Goal: Information Seeking & Learning: Check status

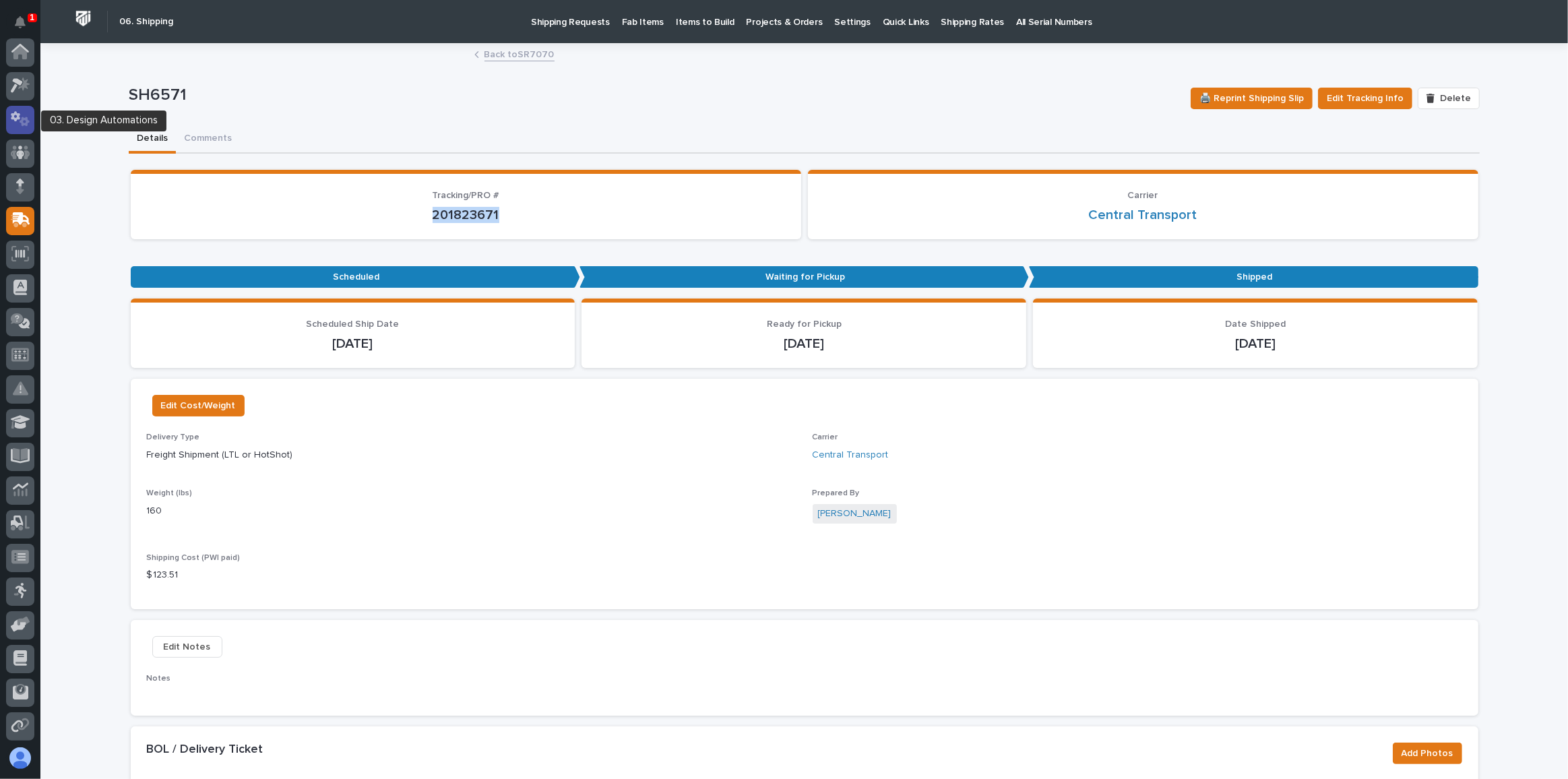
click at [15, 114] on icon at bounding box center [15, 117] width 10 height 10
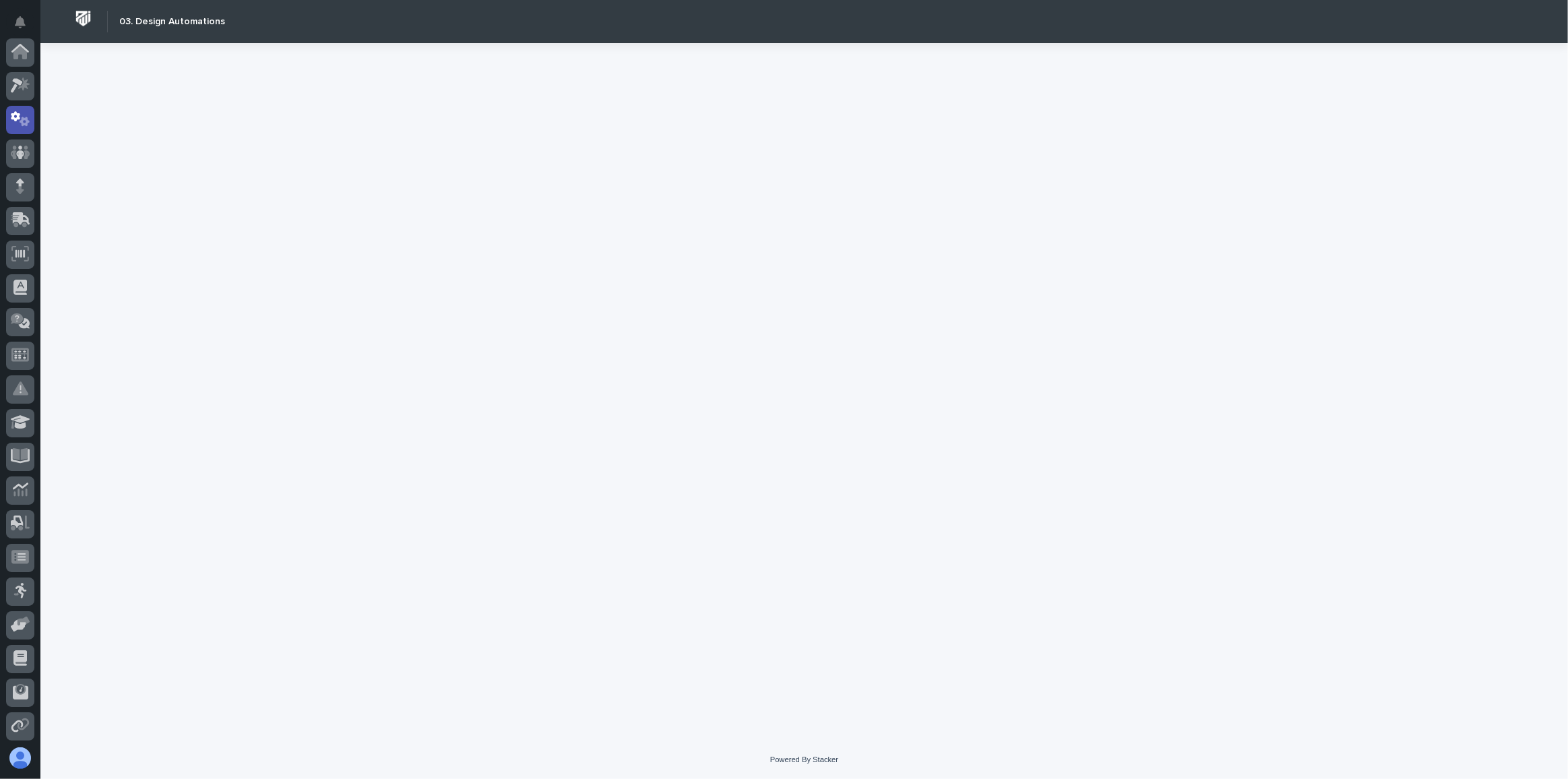
scroll to position [67, 0]
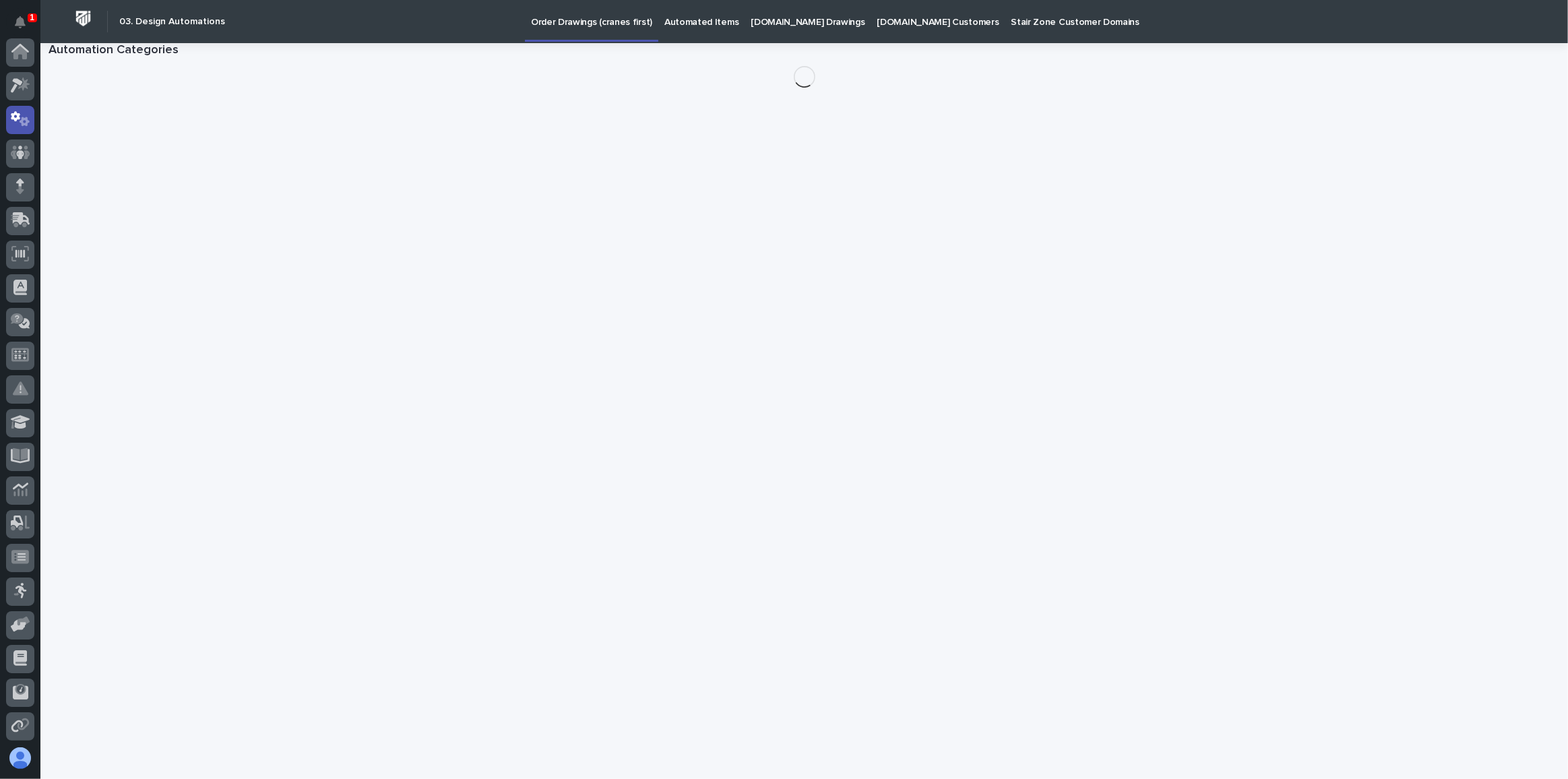
scroll to position [67, 0]
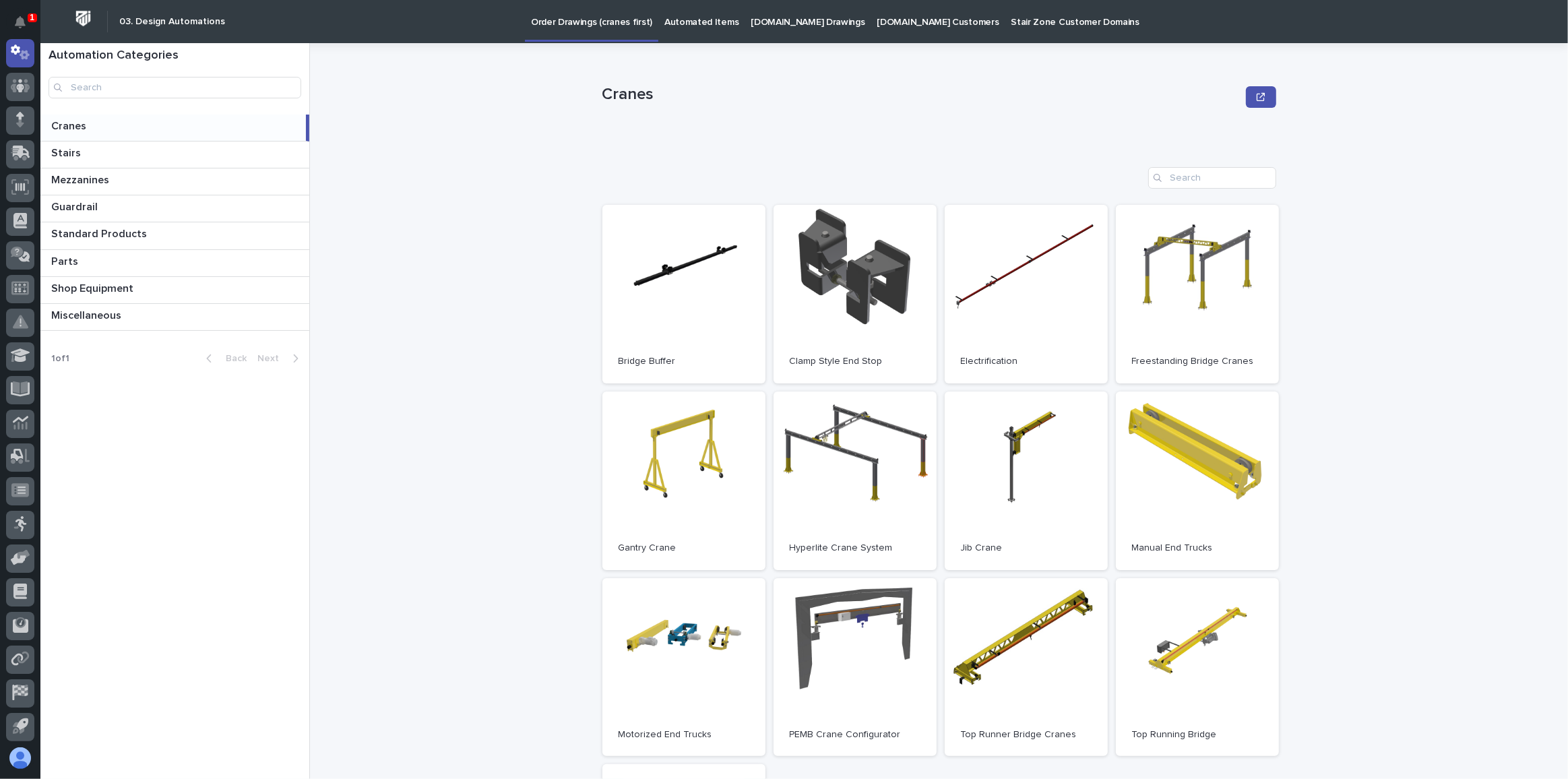
click at [782, 21] on p "[DOMAIN_NAME] Drawings" at bounding box center [807, 14] width 114 height 29
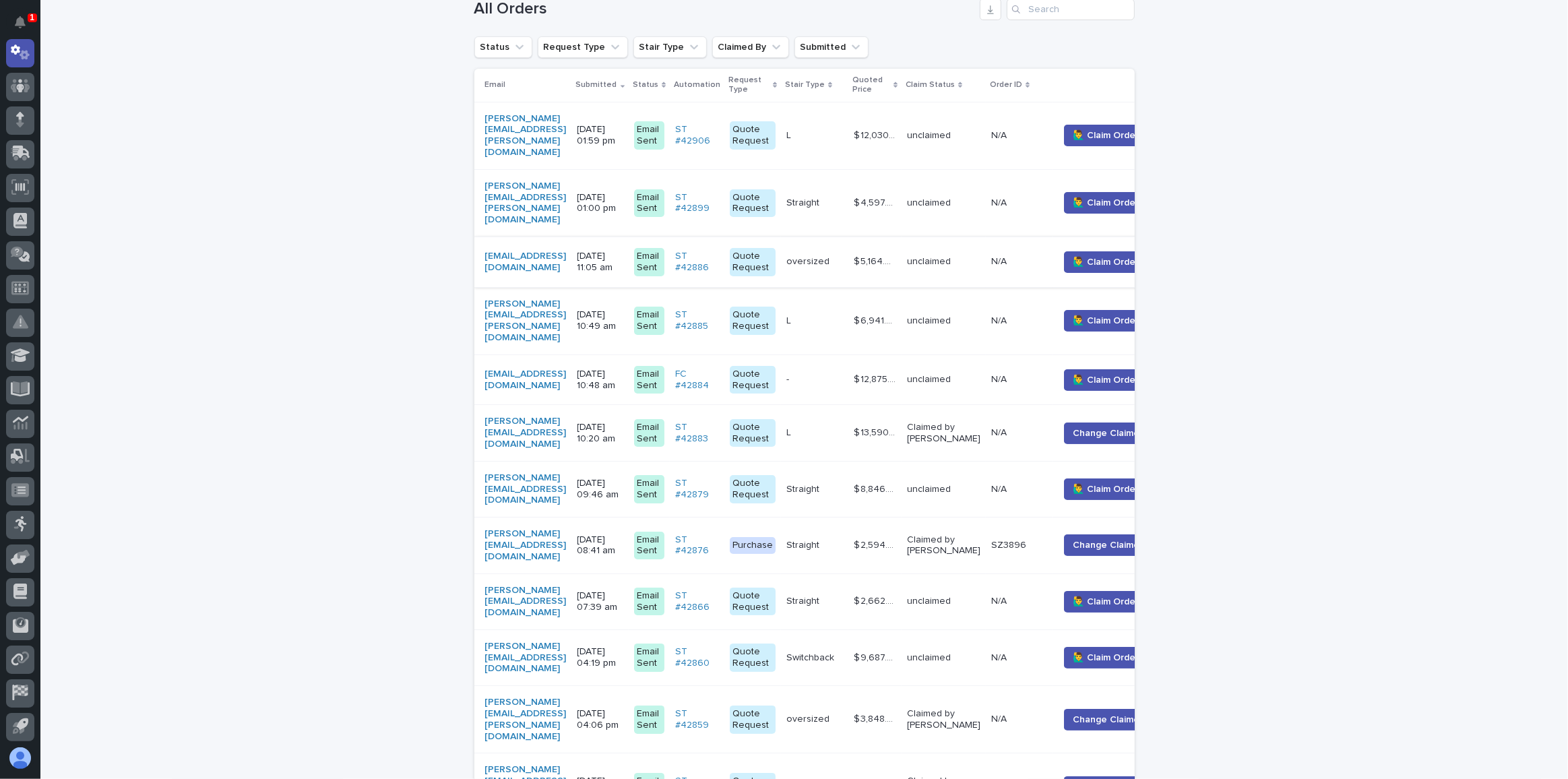
scroll to position [409, 0]
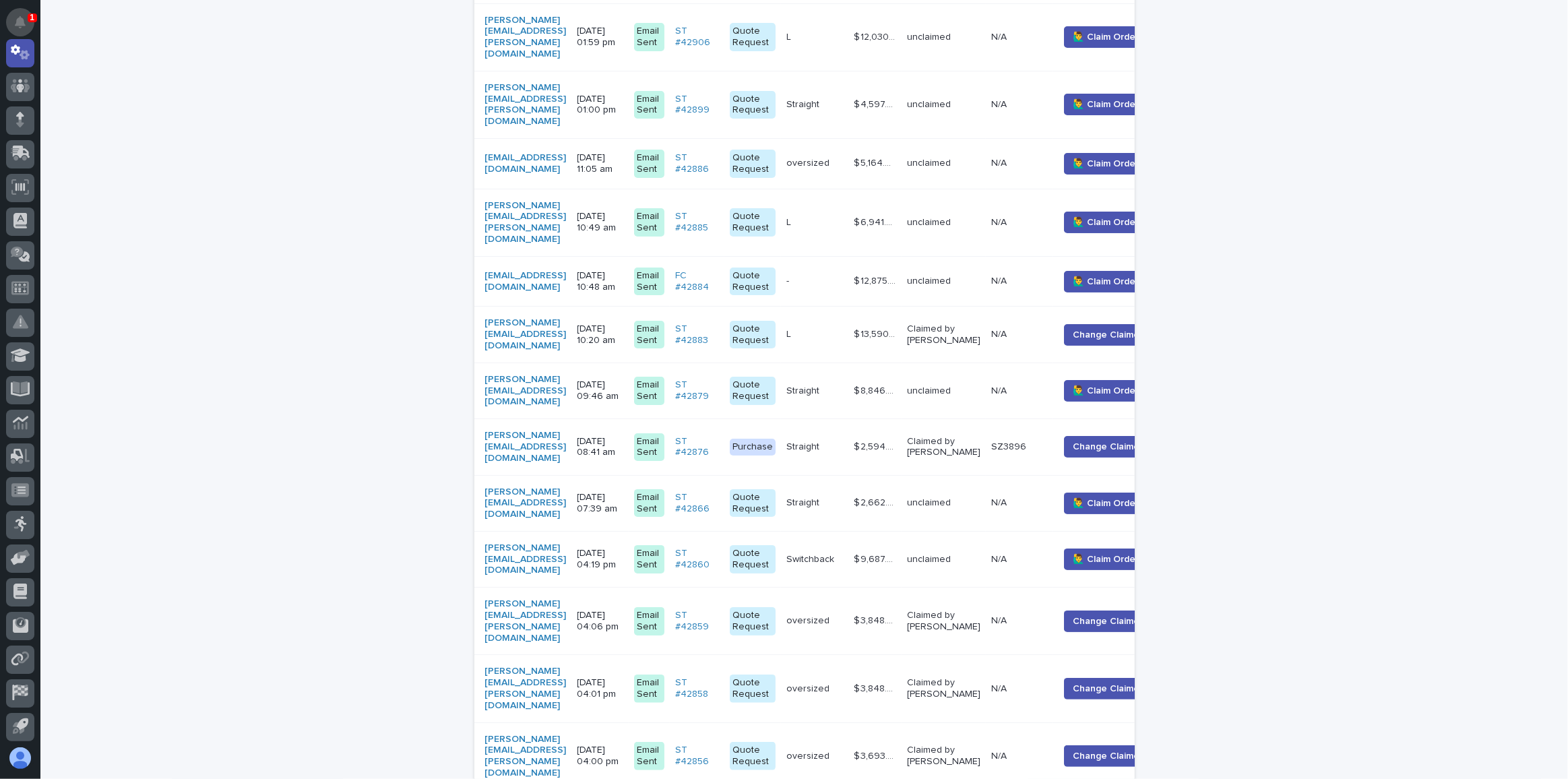
click at [22, 17] on icon "Notifications" at bounding box center [20, 22] width 11 height 12
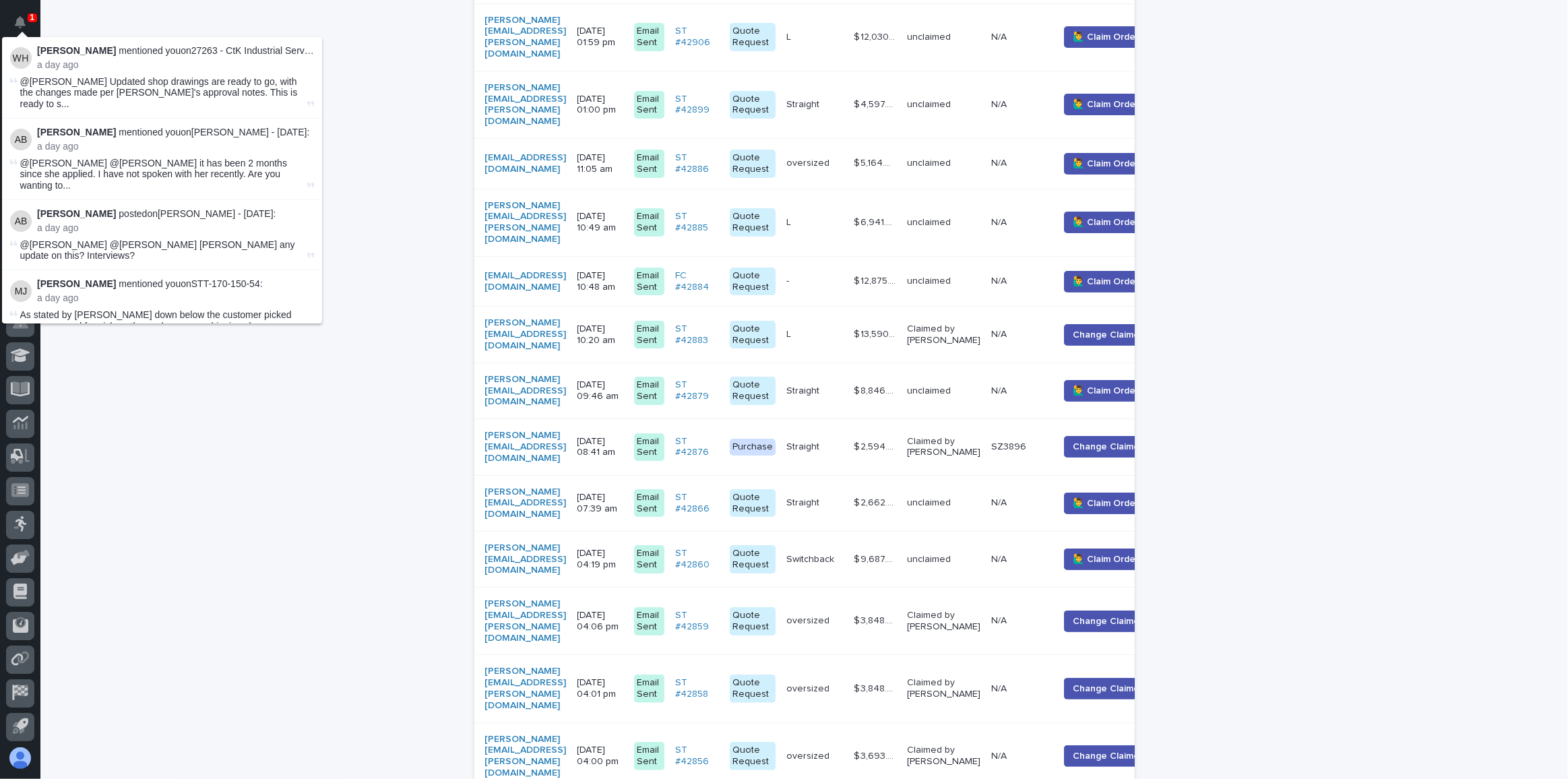
click at [84, 95] on span "@[PERSON_NAME] Updated shop drawings are ready to go, with the changes made per…" at bounding box center [163, 93] width 285 height 34
click at [124, 293] on p "a day ago" at bounding box center [176, 299] width 277 height 12
click at [125, 239] on span "@[PERSON_NAME] @[PERSON_NAME] [PERSON_NAME] any update on this? Interviews?" at bounding box center [158, 250] width 275 height 22
click at [25, 15] on button "Notifications" at bounding box center [20, 22] width 29 height 29
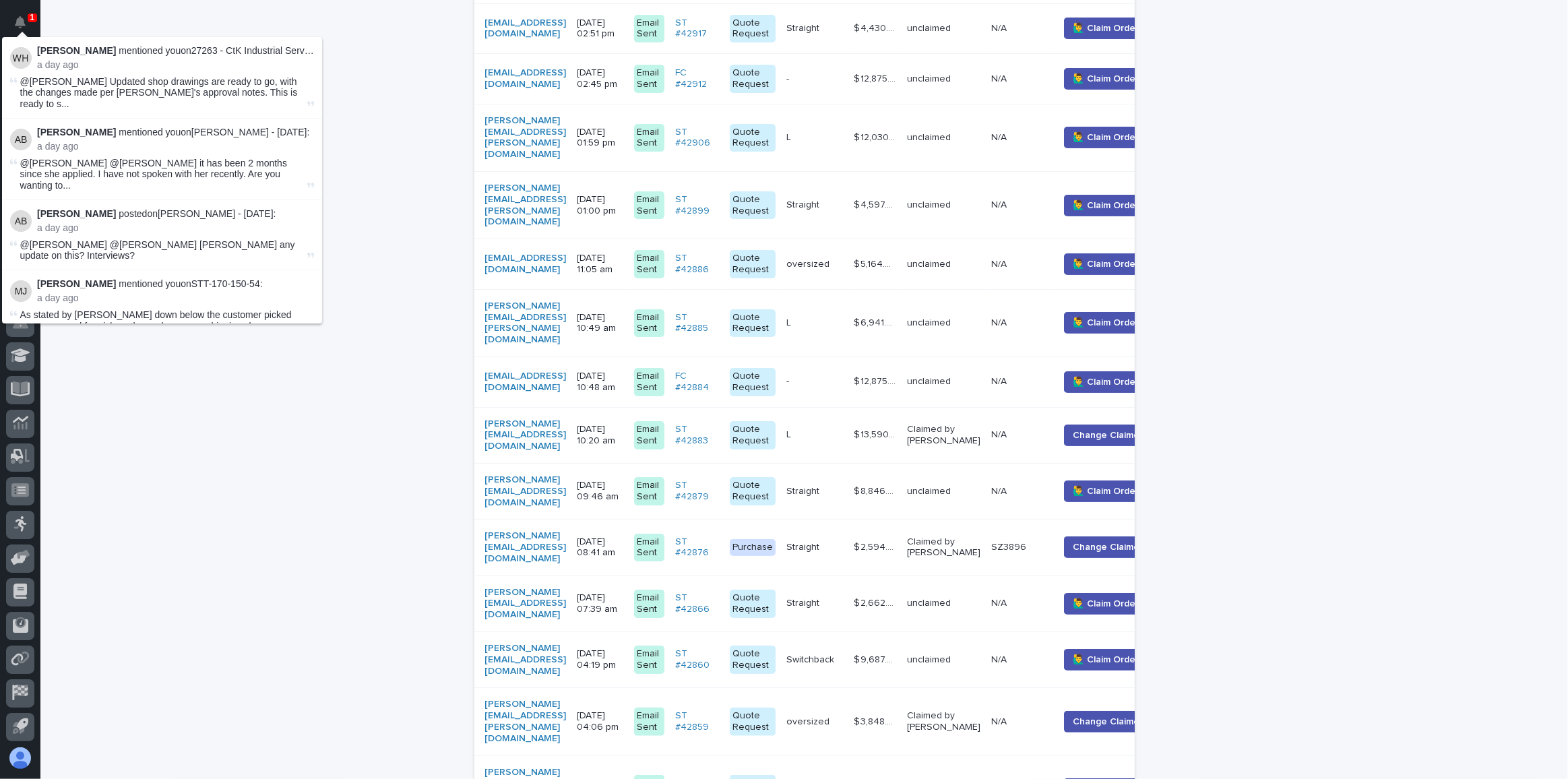
scroll to position [405, 0]
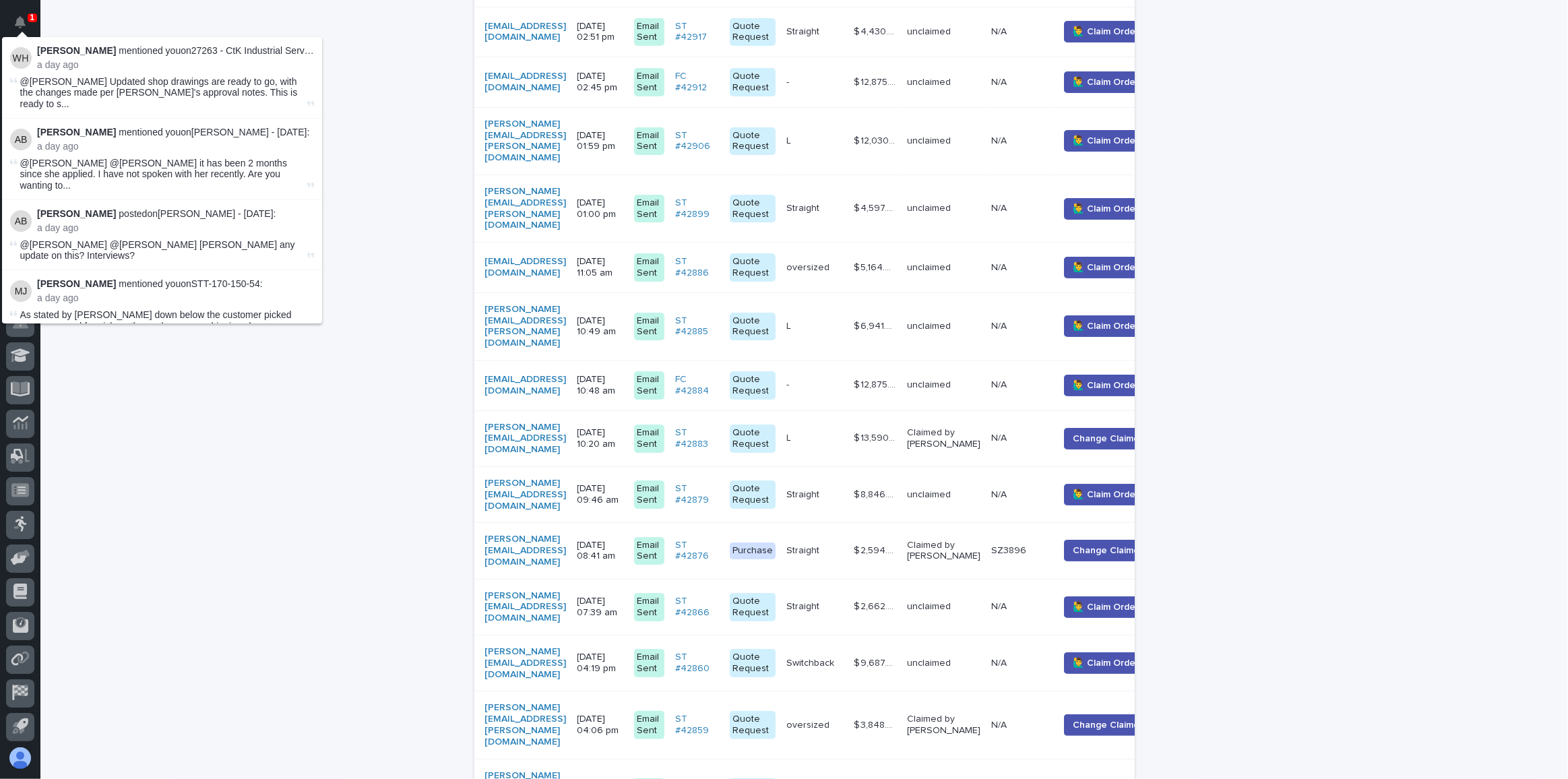
click at [324, 398] on div "Loading... Saving… Loading... Saving… Drawing Types Requested Quote Request Pur…" at bounding box center [804, 786] width 1528 height 2231
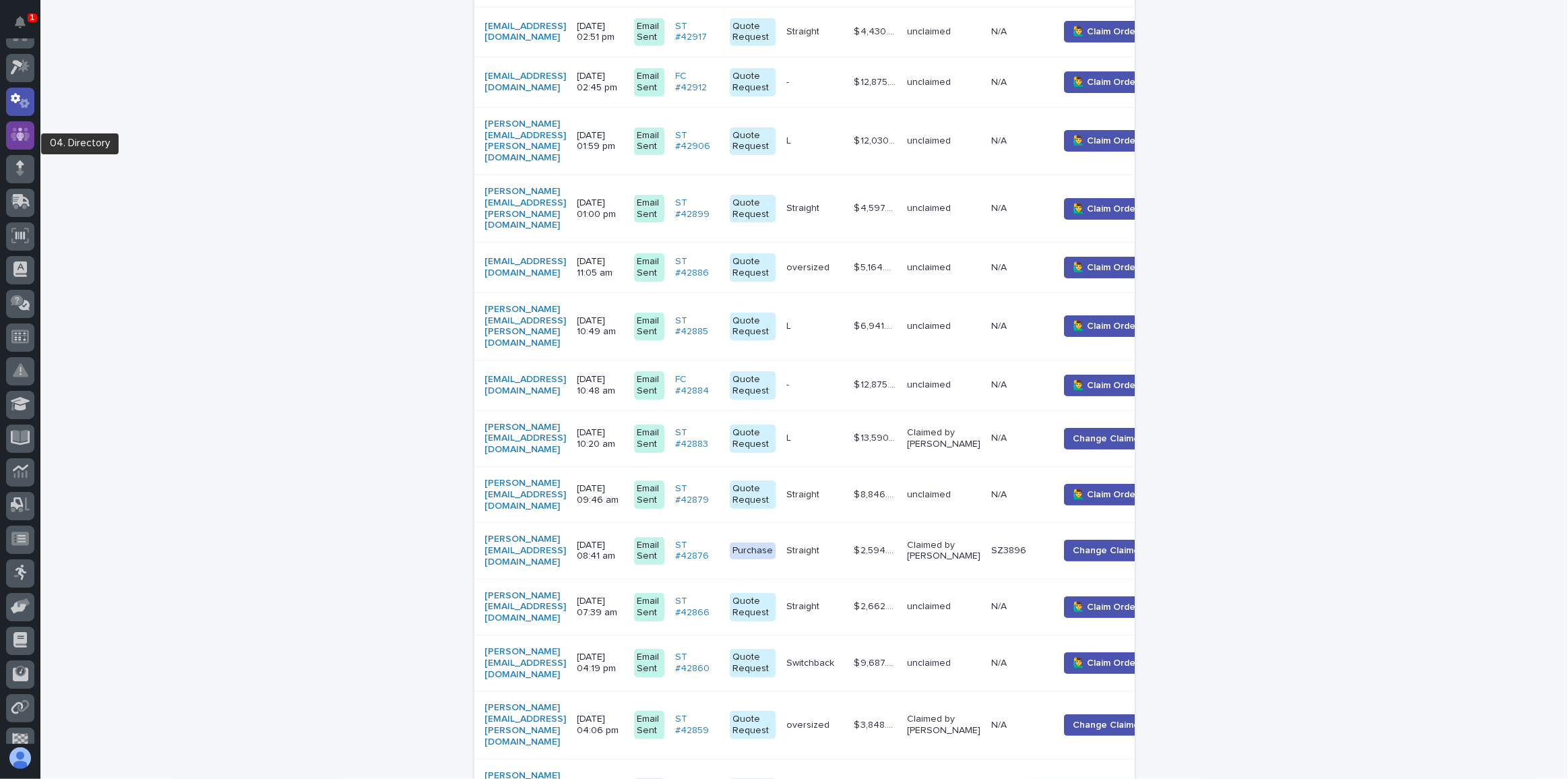
scroll to position [0, 0]
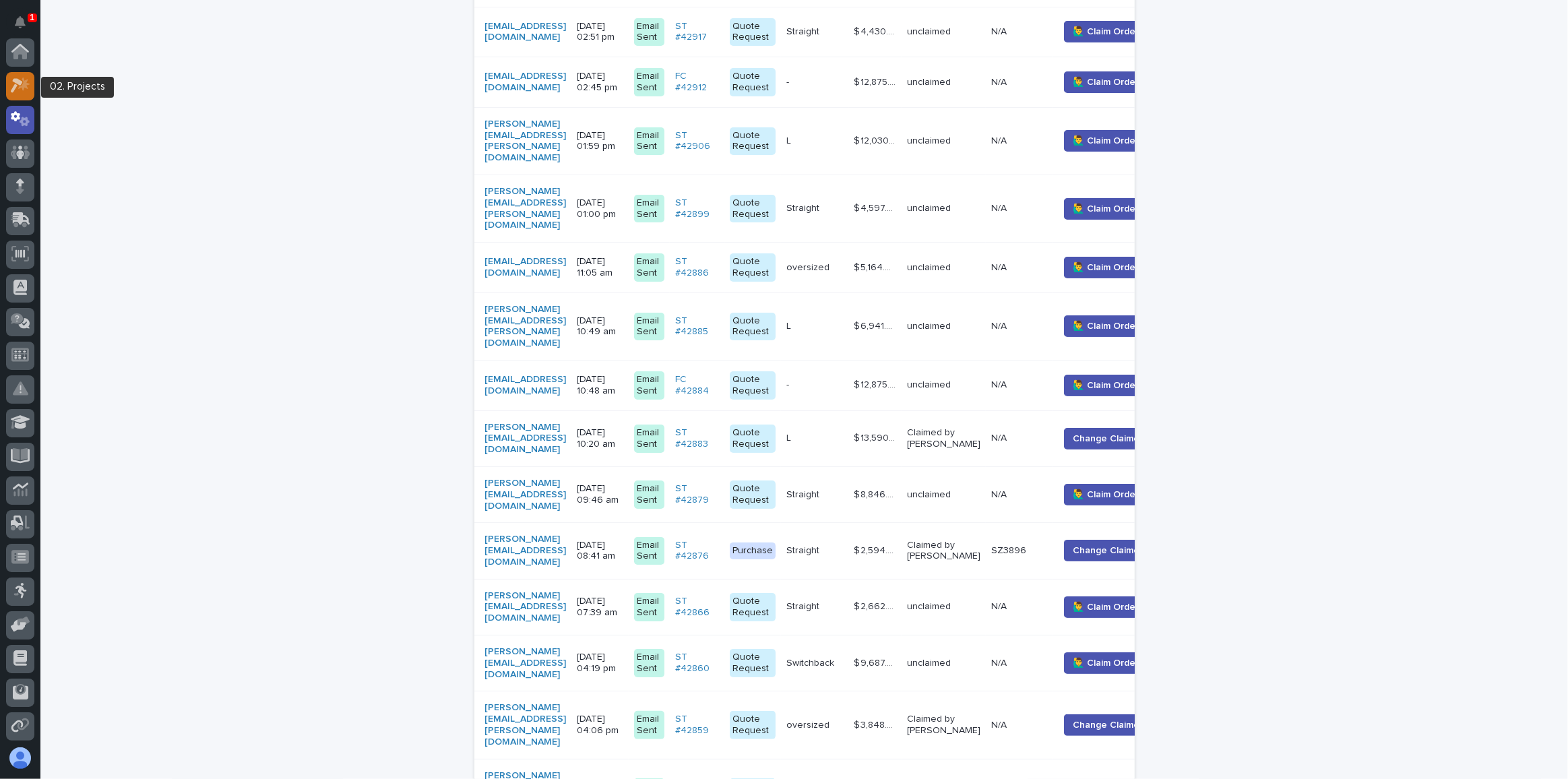
click at [18, 83] on icon at bounding box center [17, 86] width 12 height 15
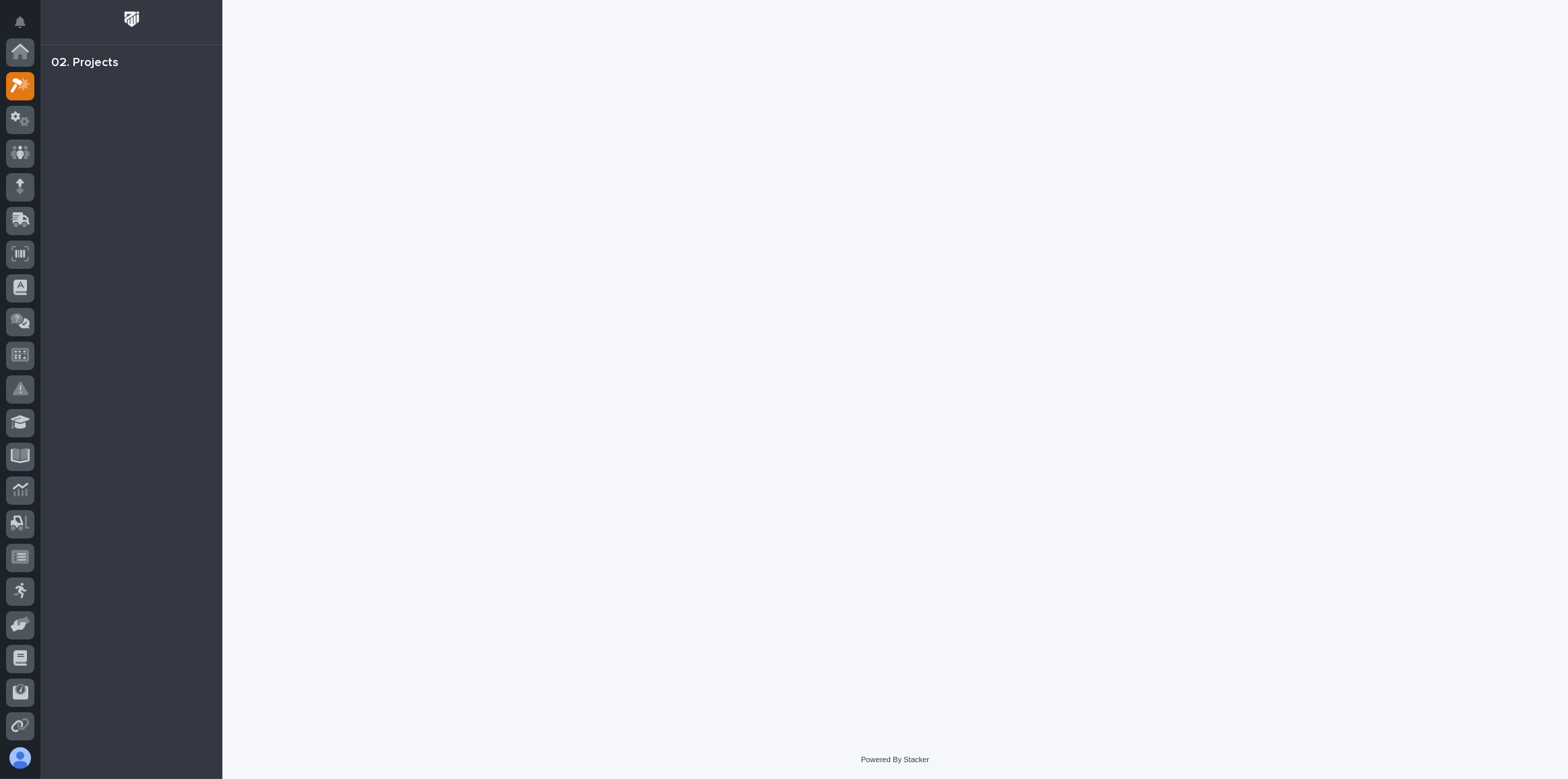
scroll to position [33, 0]
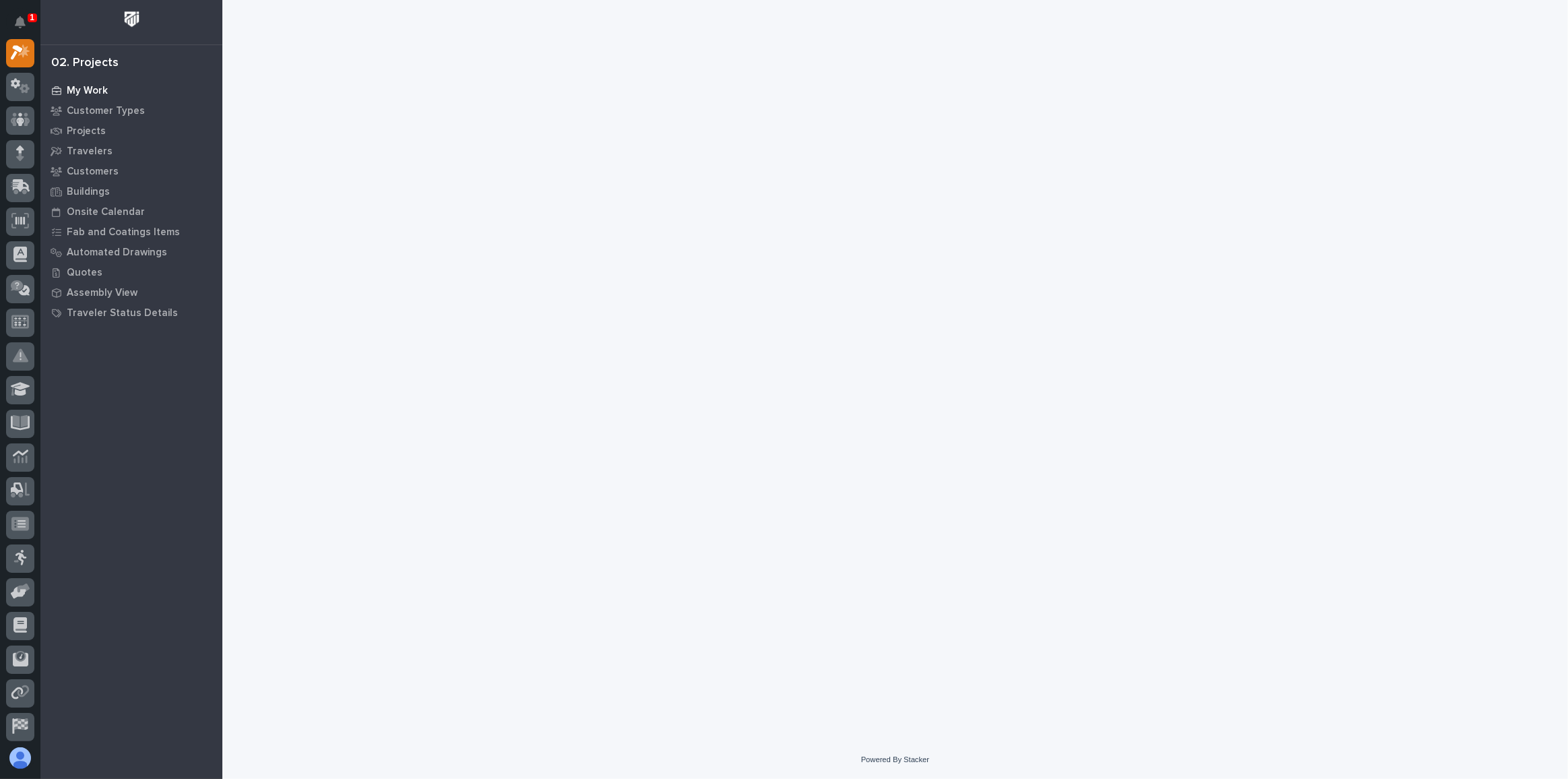
click at [87, 89] on p "My Work" at bounding box center [87, 91] width 41 height 12
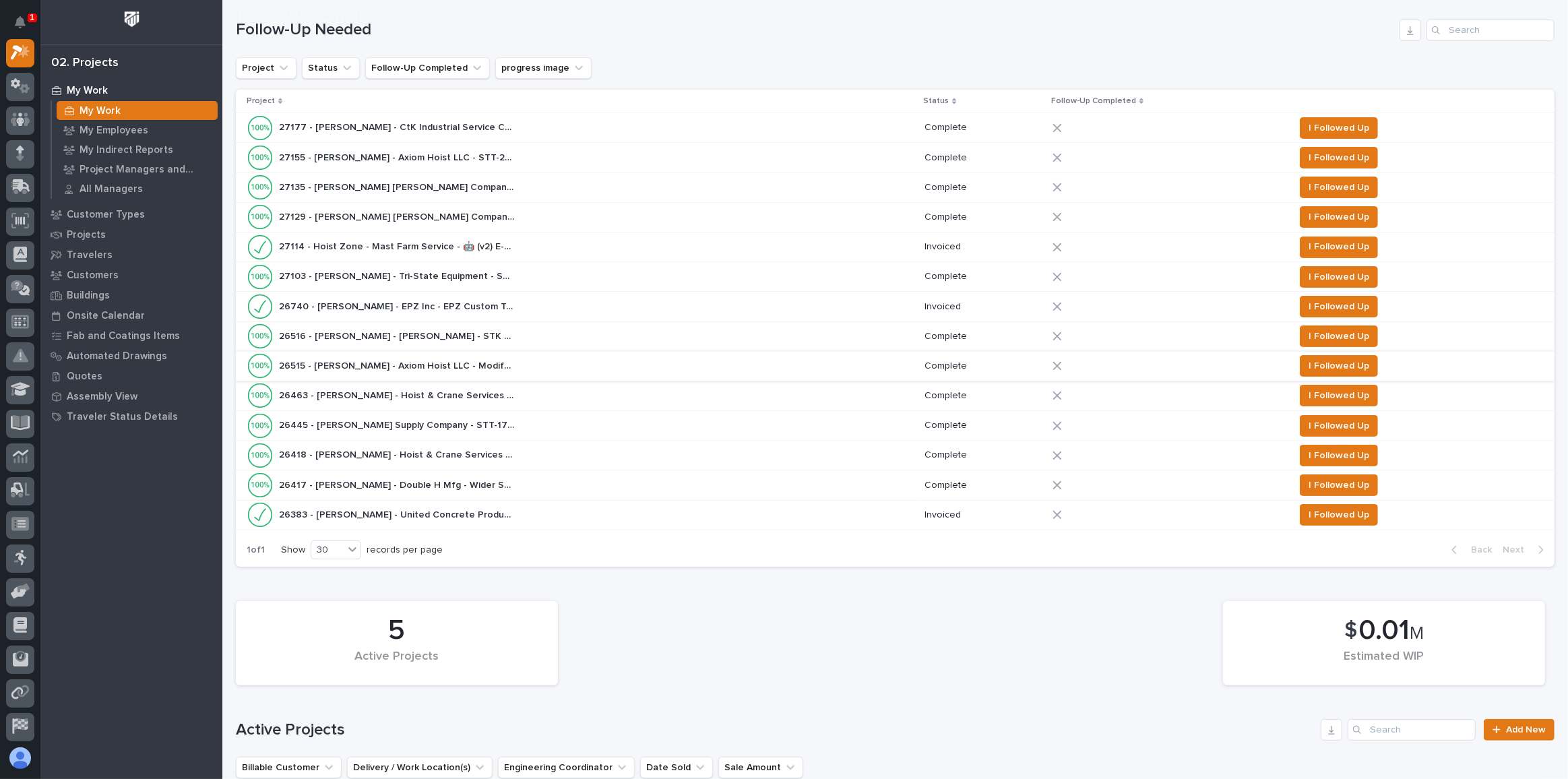
scroll to position [409, 0]
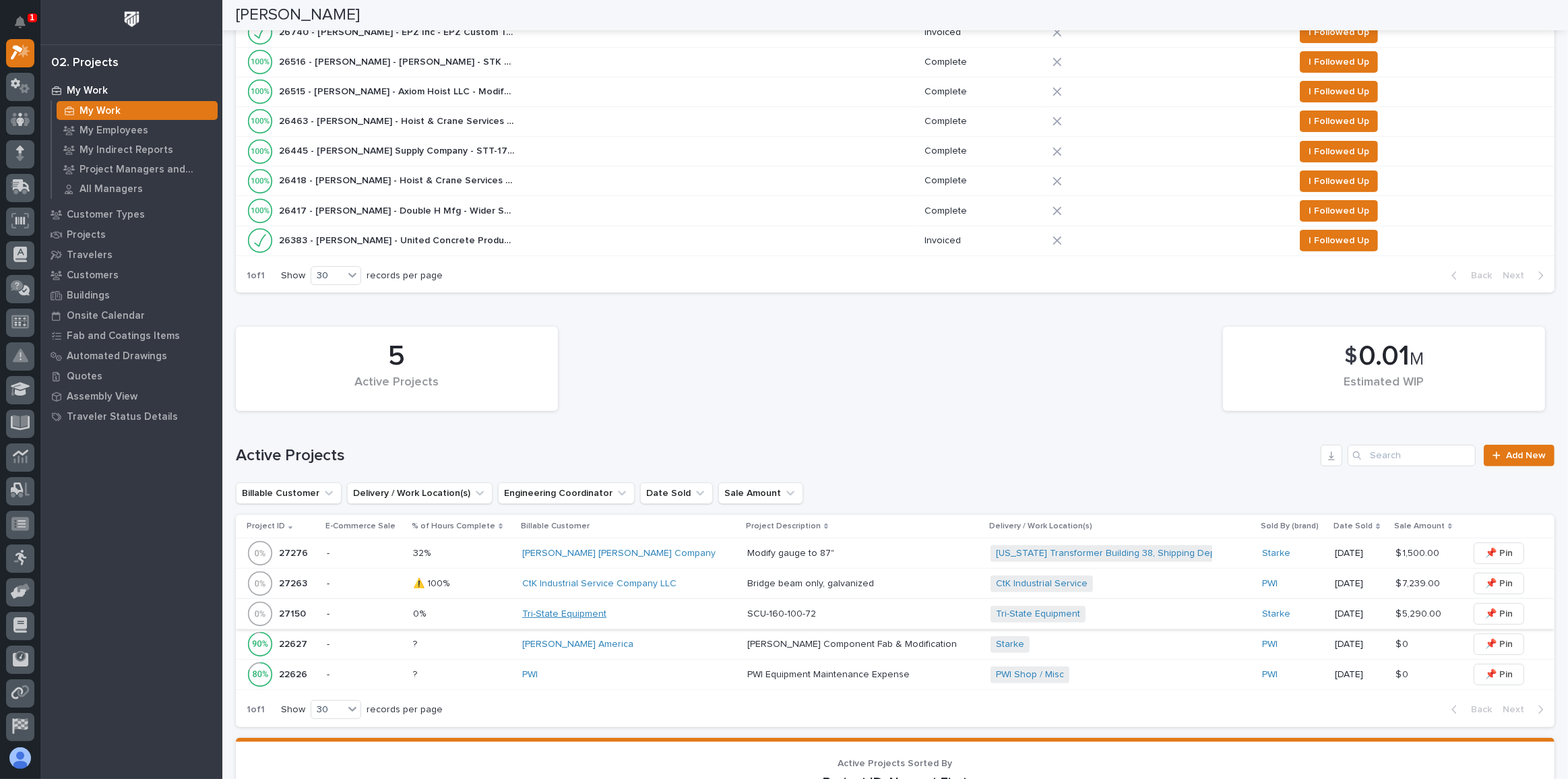
click at [596, 609] on link "Tri-State Equipment" at bounding box center [564, 615] width 84 height 12
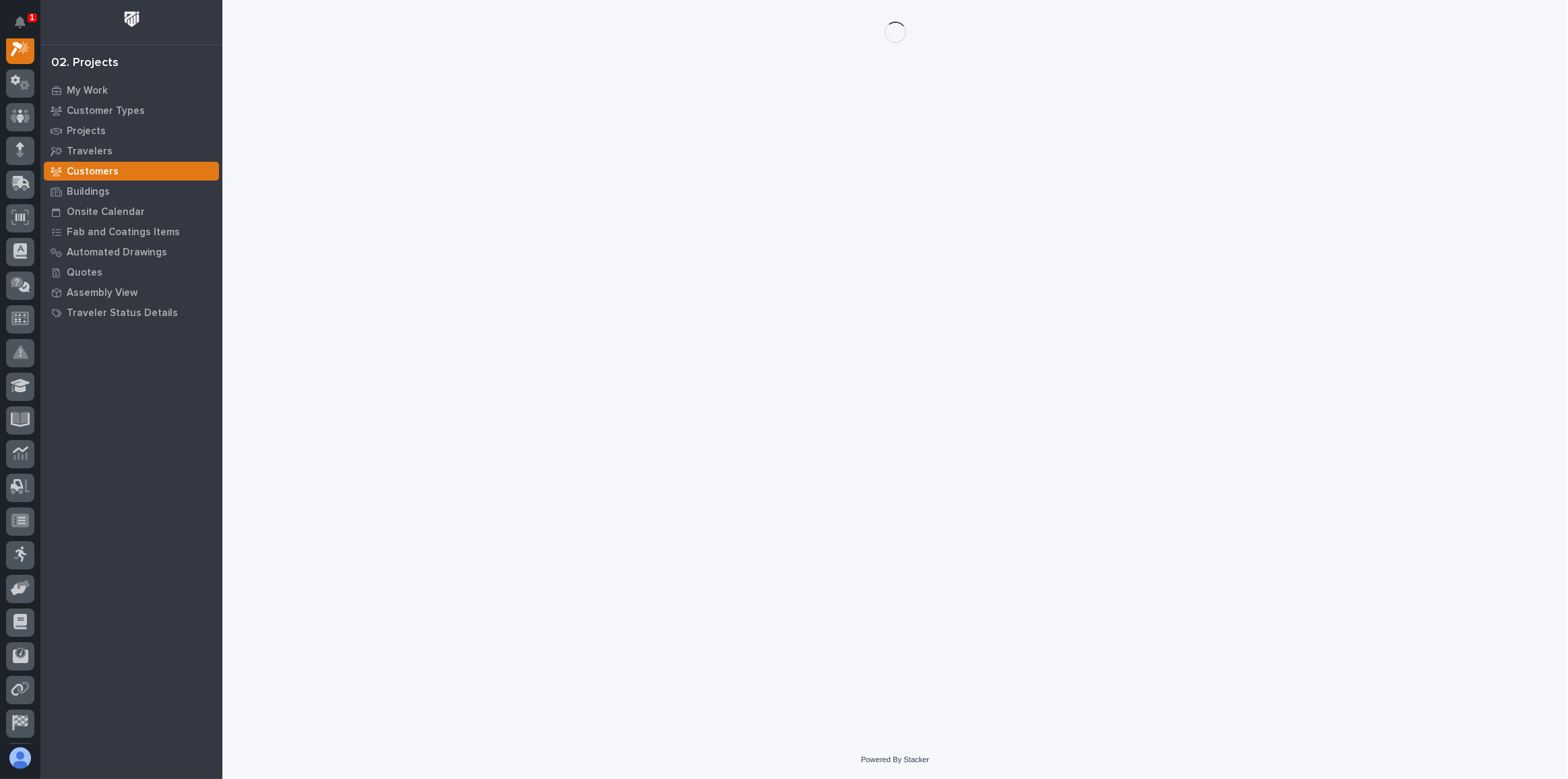
scroll to position [33, 0]
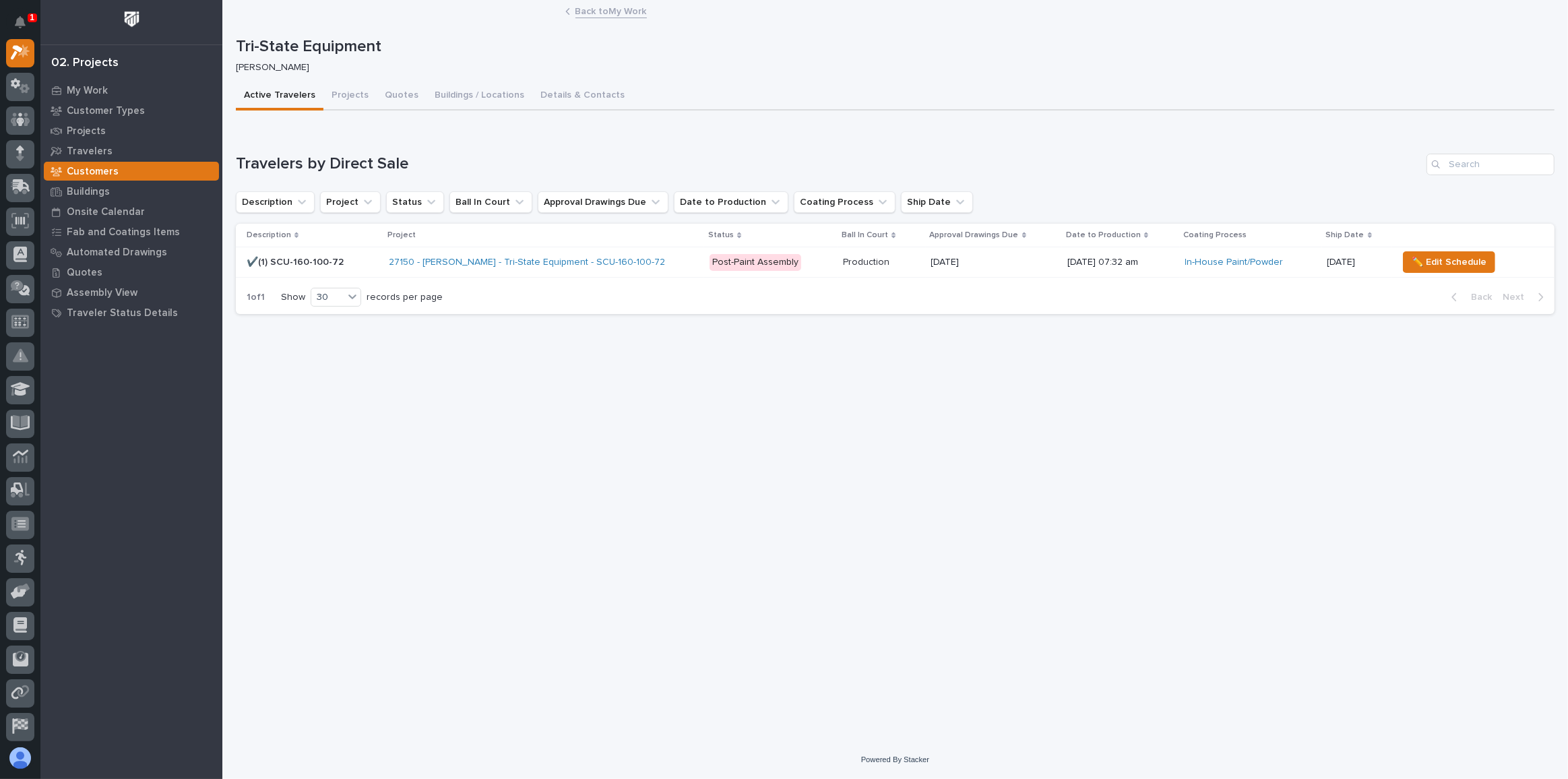
click at [740, 258] on div "Post-Paint Assembly" at bounding box center [755, 262] width 92 height 17
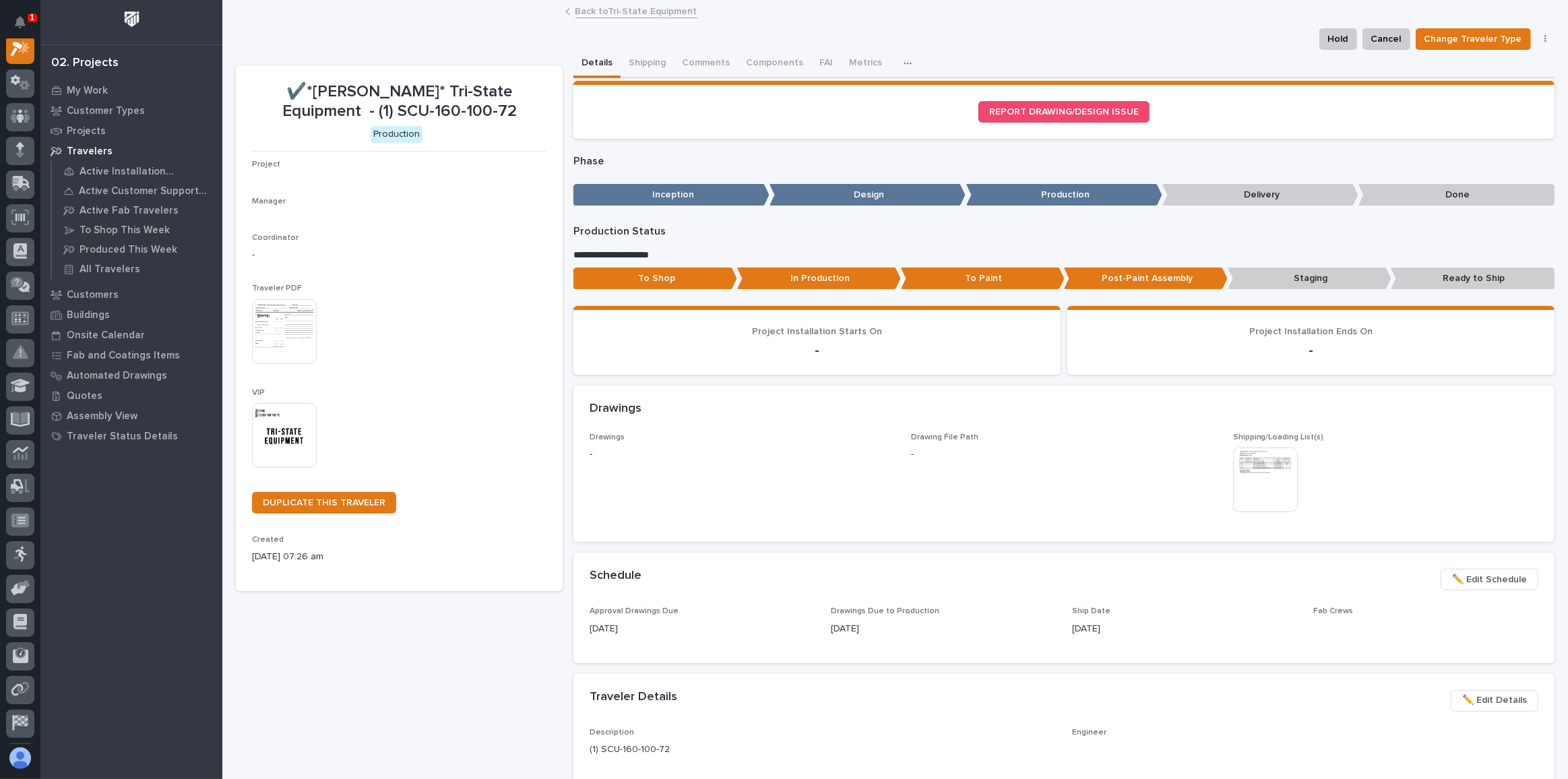
scroll to position [33, 0]
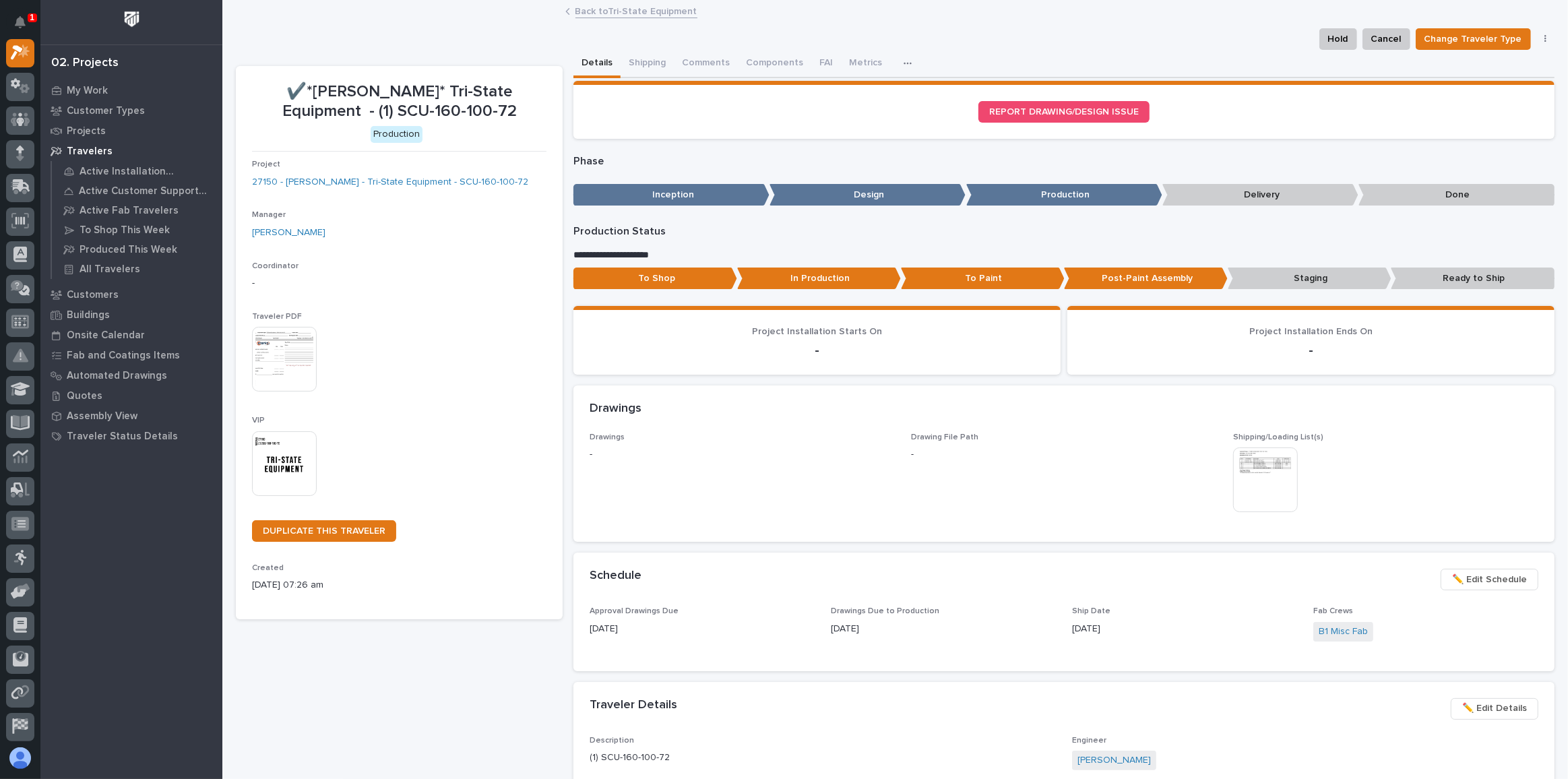
click at [292, 343] on img at bounding box center [285, 359] width 65 height 65
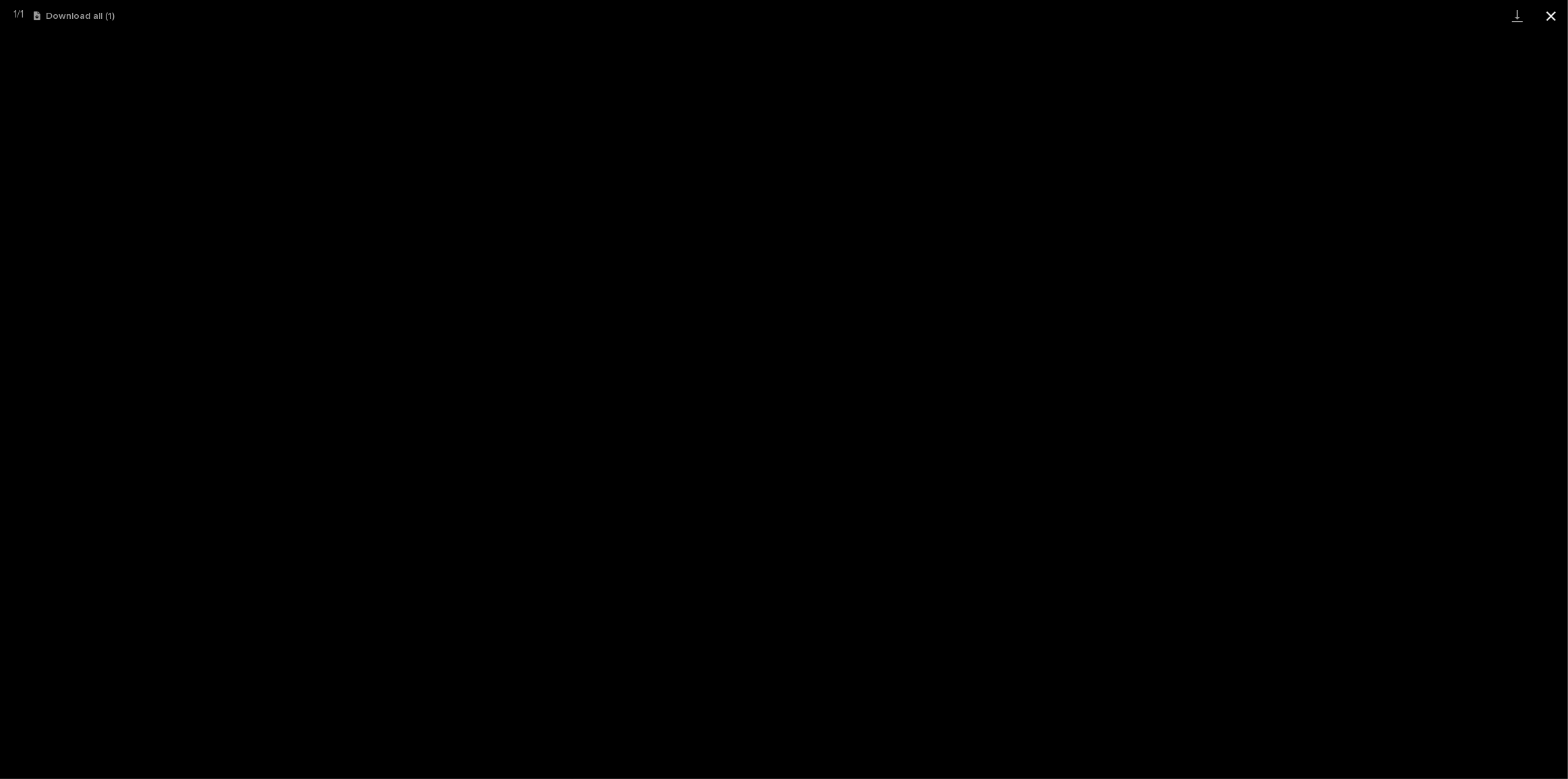
click at [1547, 12] on button "Close gallery" at bounding box center [1551, 15] width 34 height 32
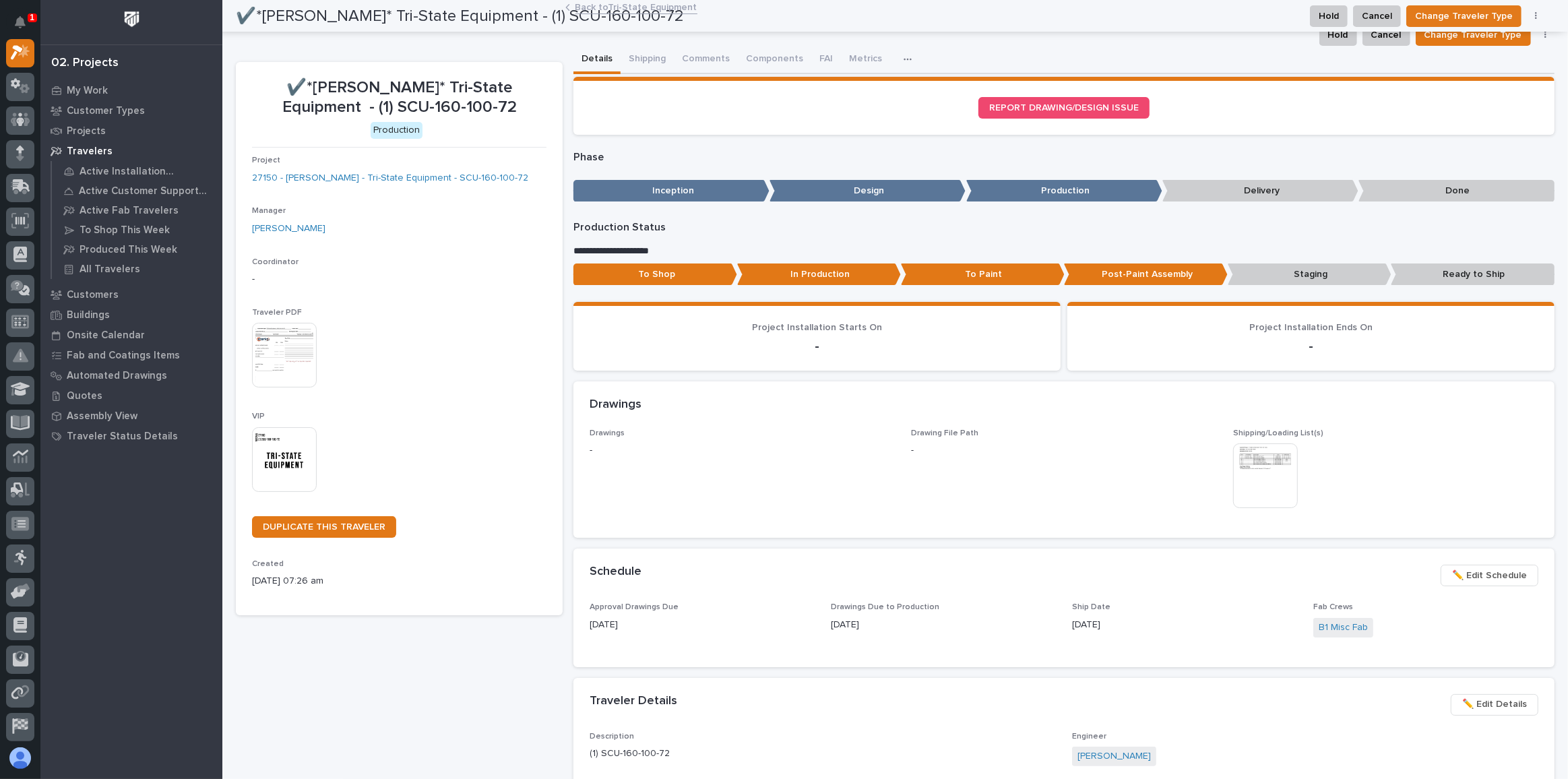
scroll to position [0, 0]
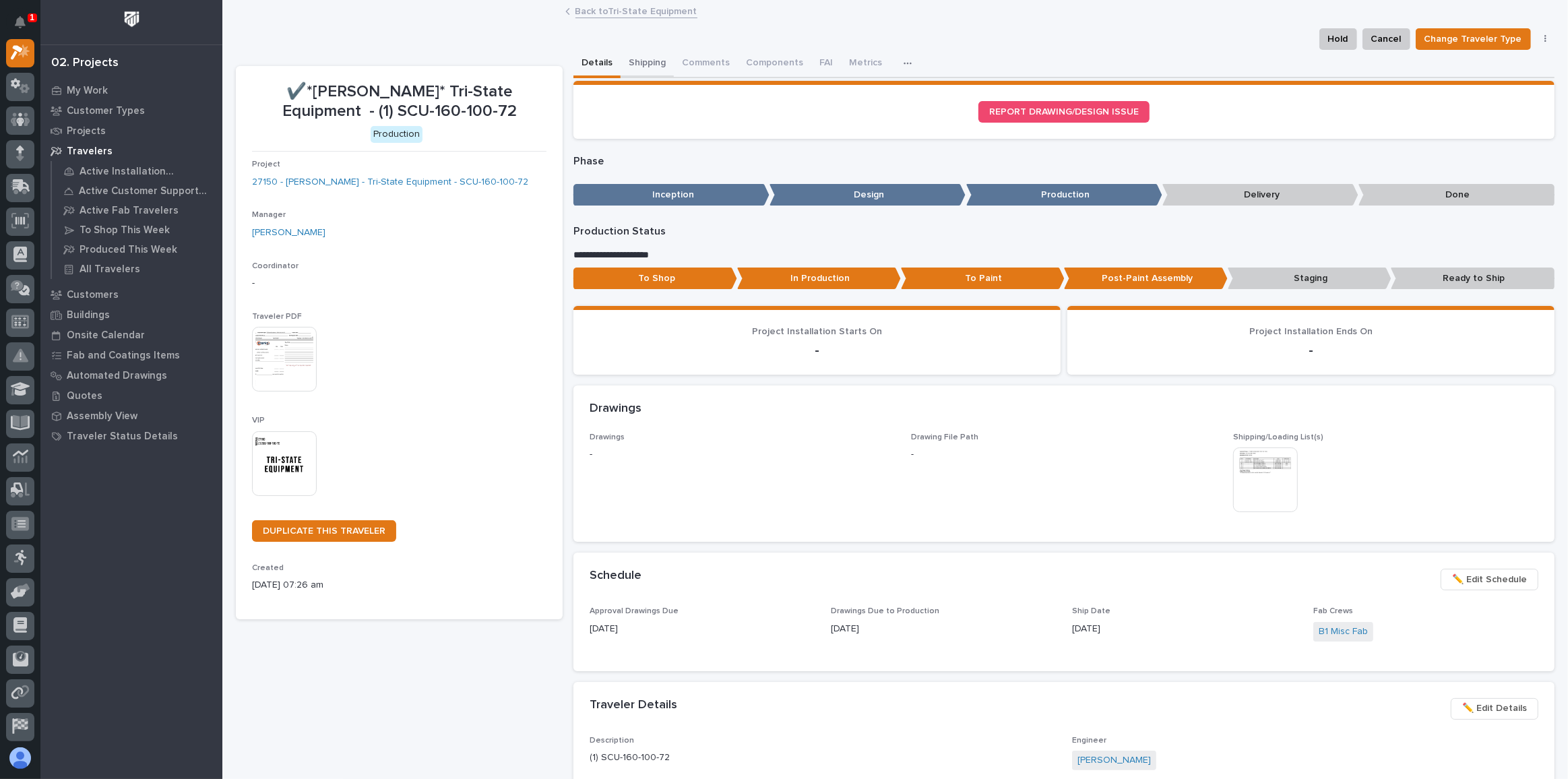
click at [643, 60] on button "Shipping" at bounding box center [647, 64] width 54 height 29
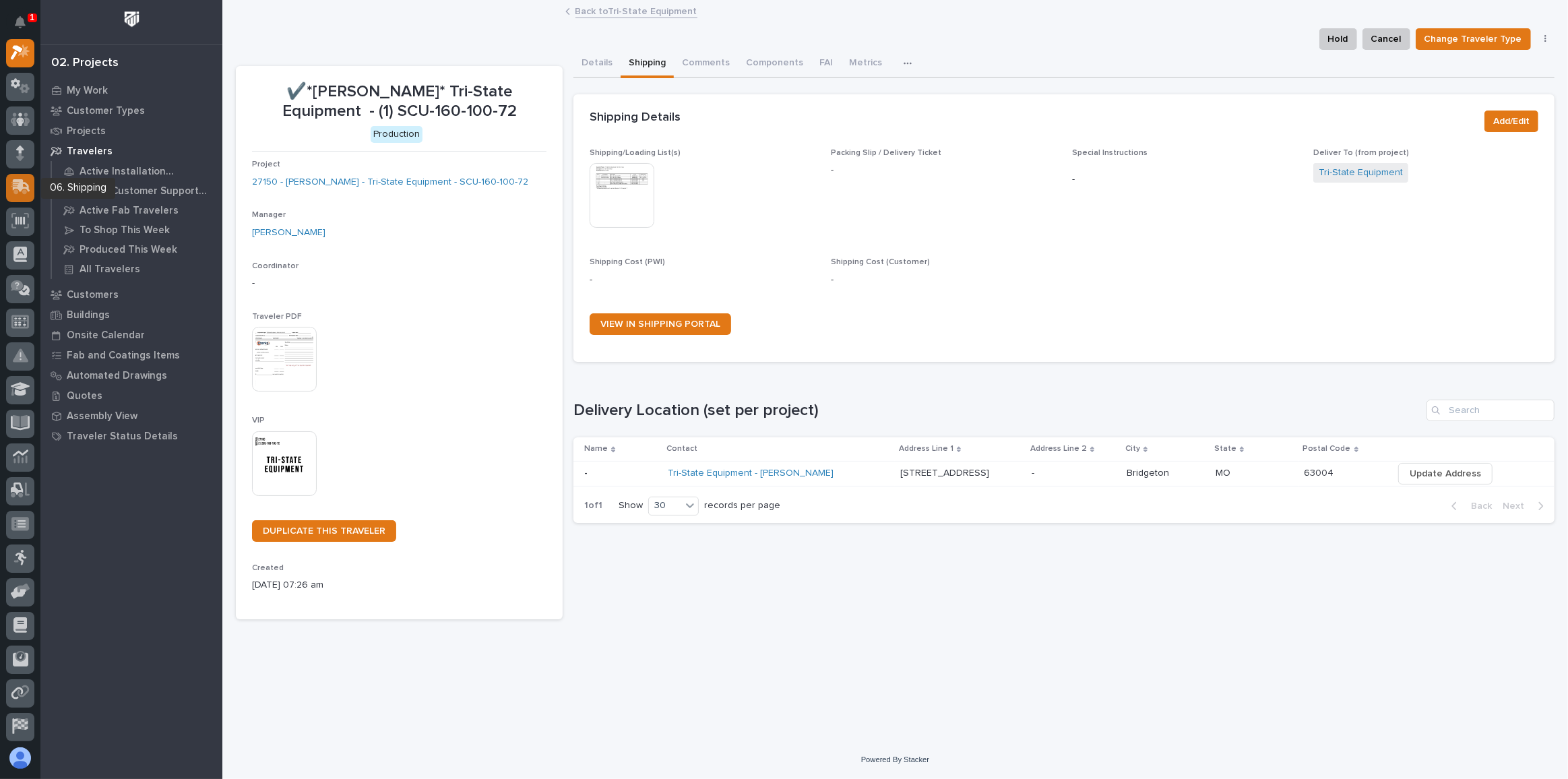
click at [15, 182] on icon at bounding box center [19, 188] width 16 height 12
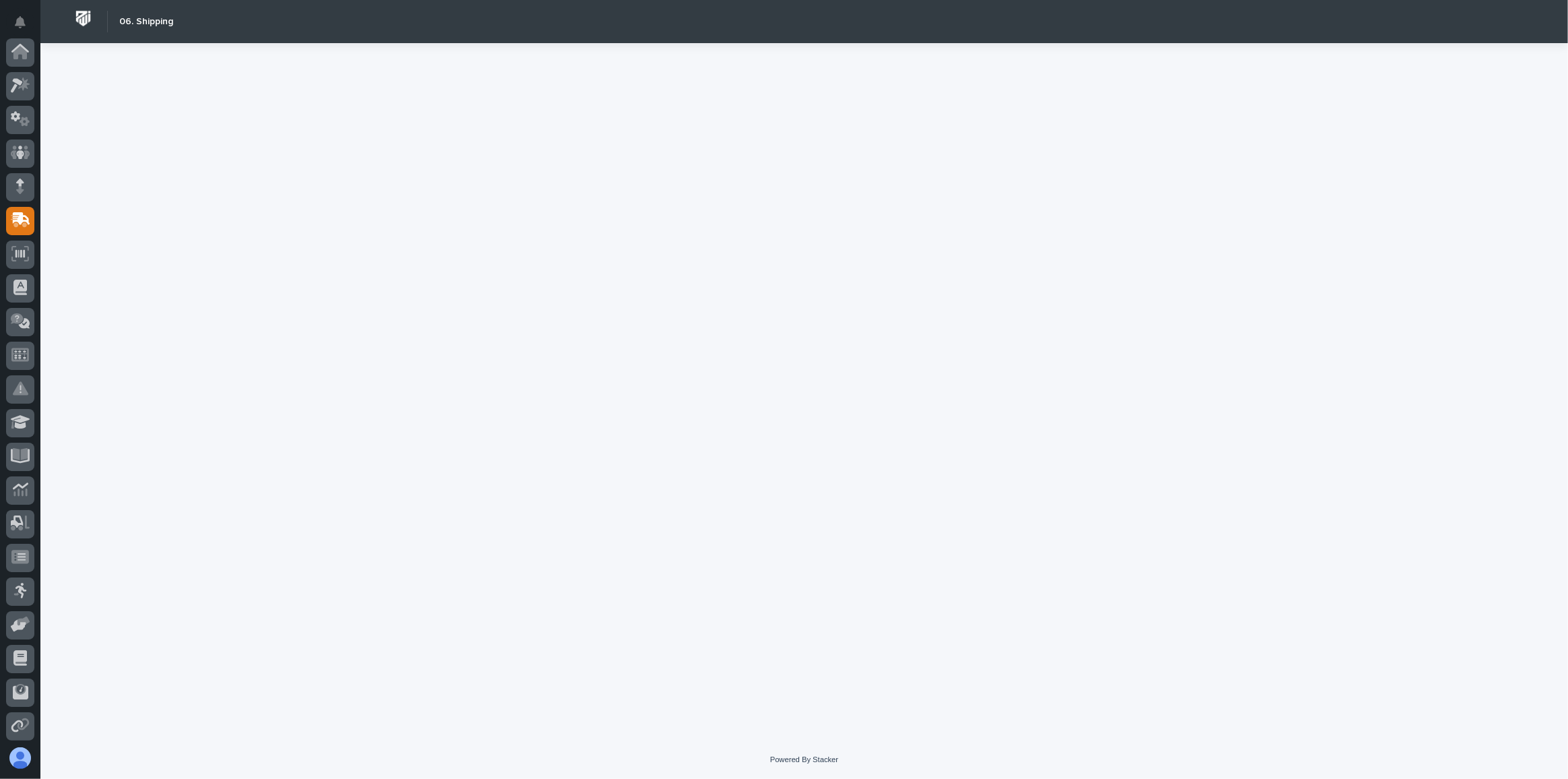
scroll to position [136, 0]
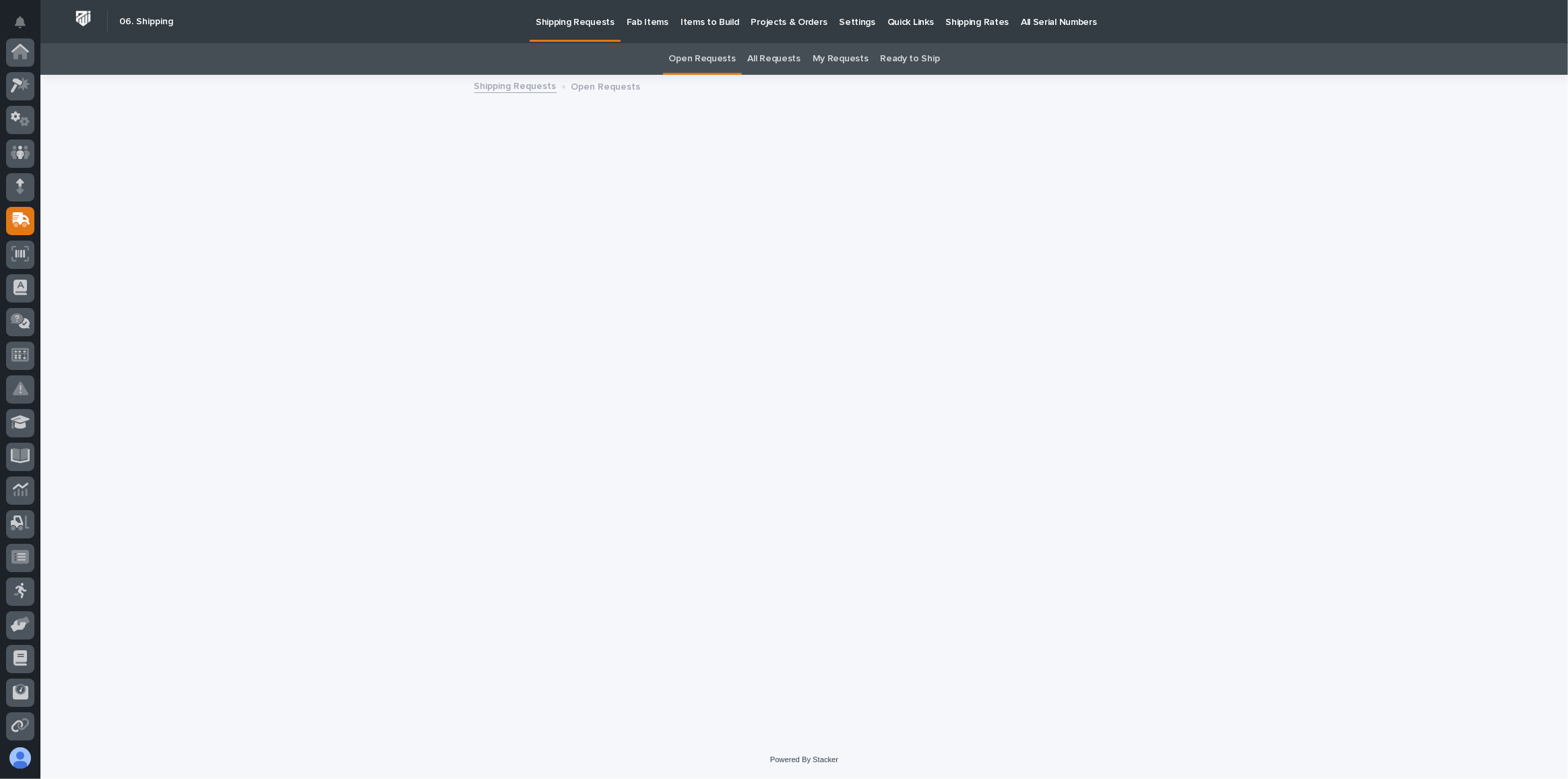
scroll to position [136, 0]
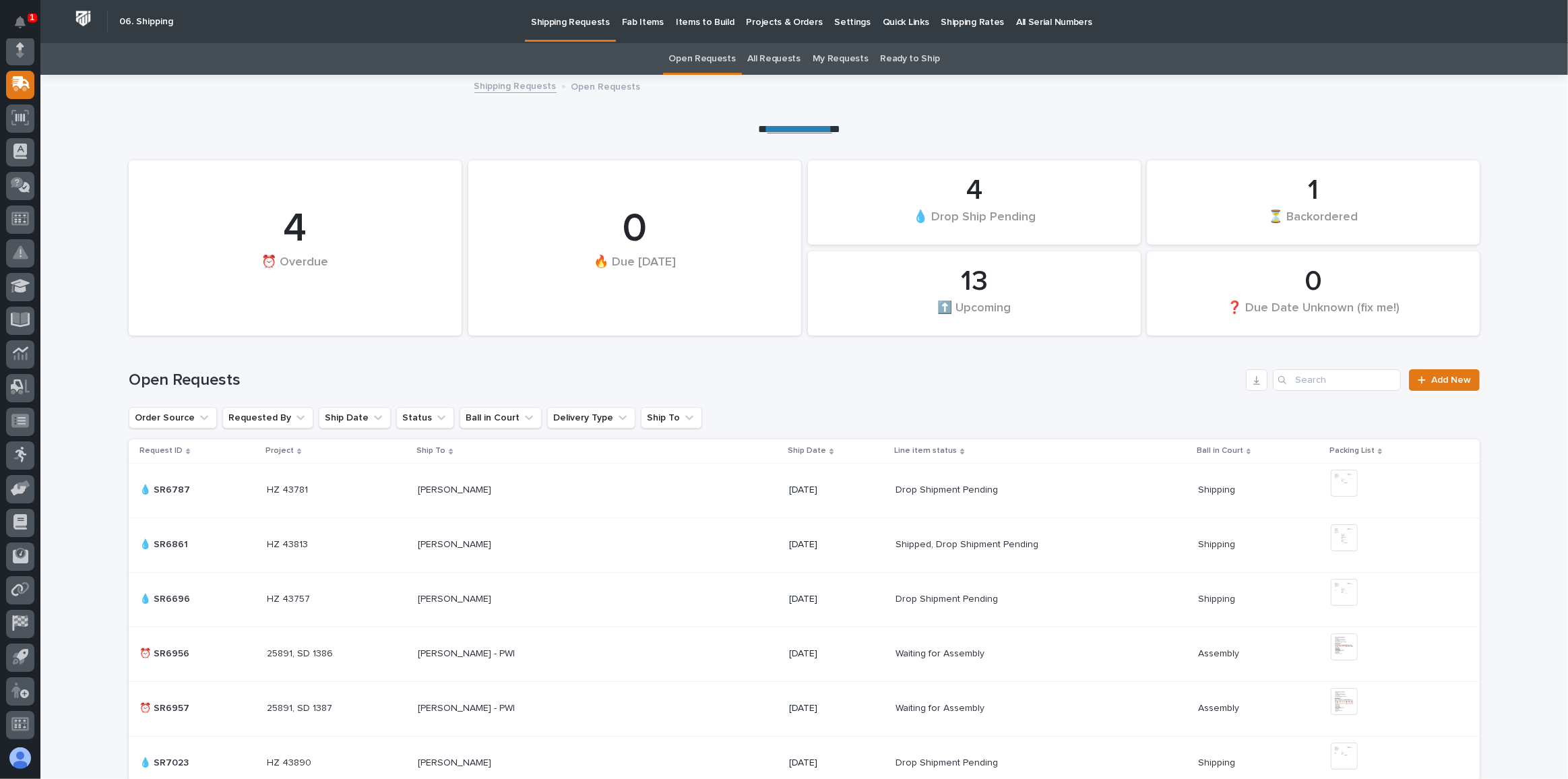
click at [766, 58] on link "All Requests" at bounding box center [774, 59] width 53 height 32
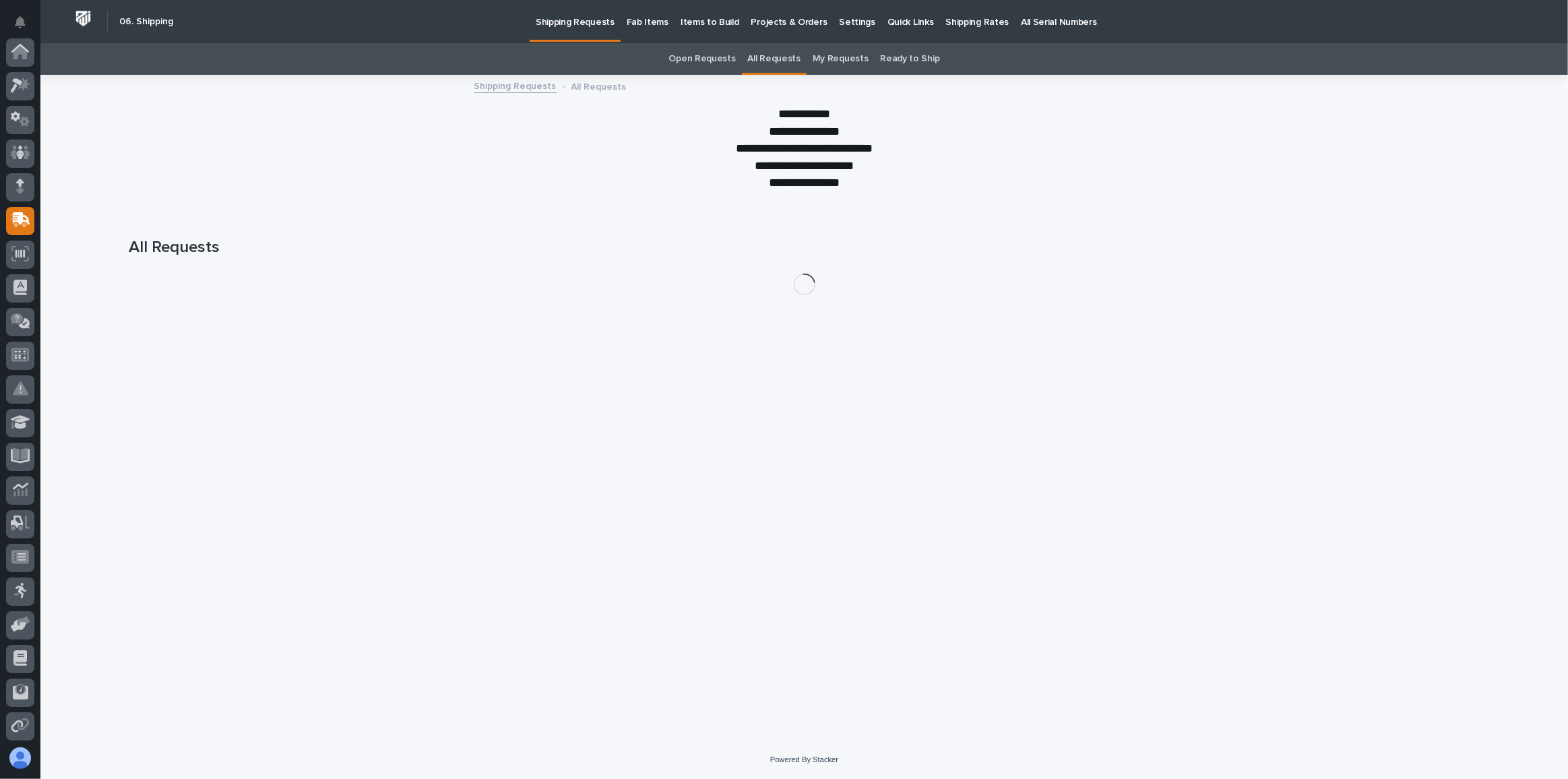
scroll to position [136, 0]
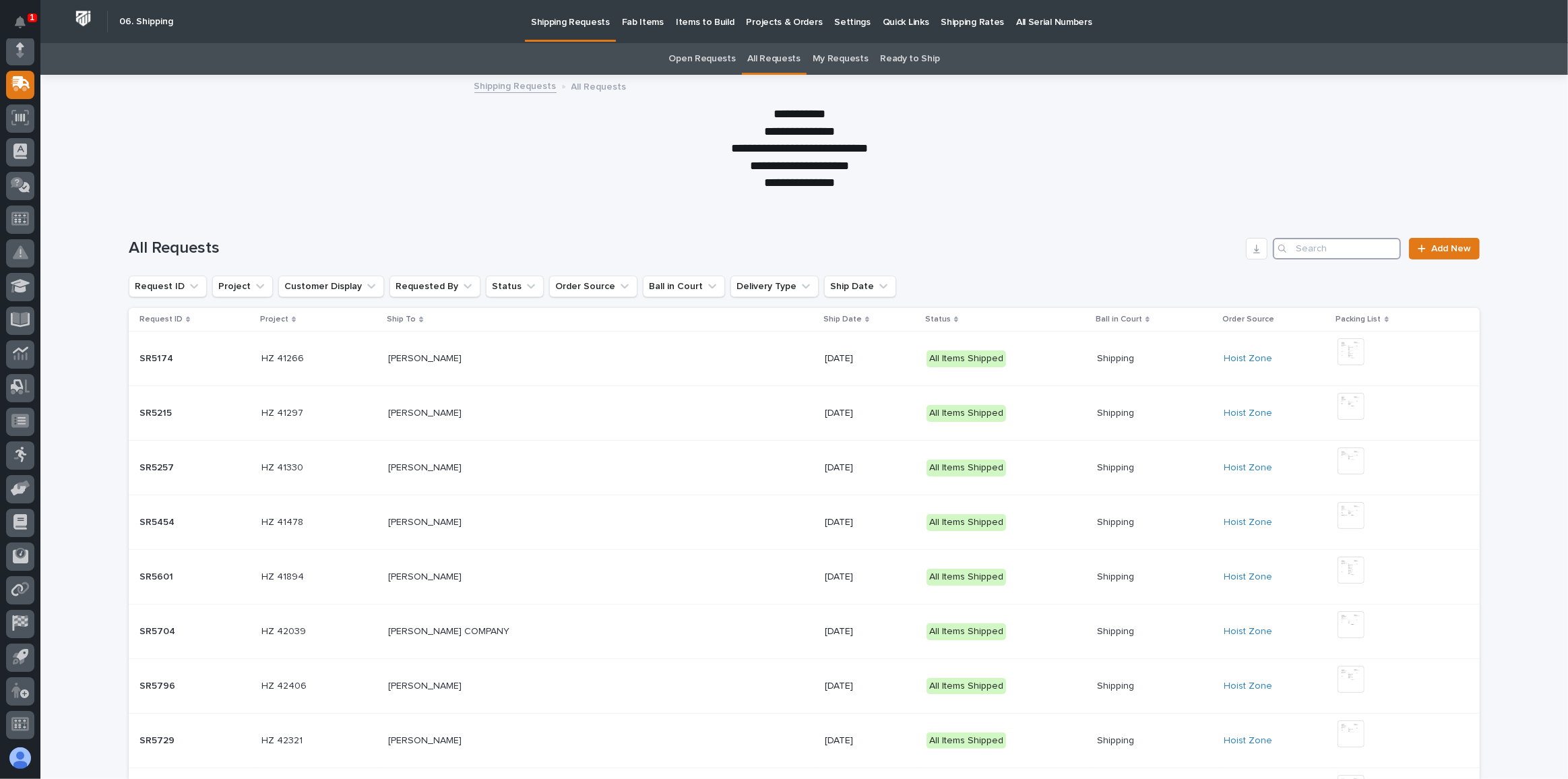
click at [1322, 250] on input "Search" at bounding box center [1336, 248] width 128 height 21
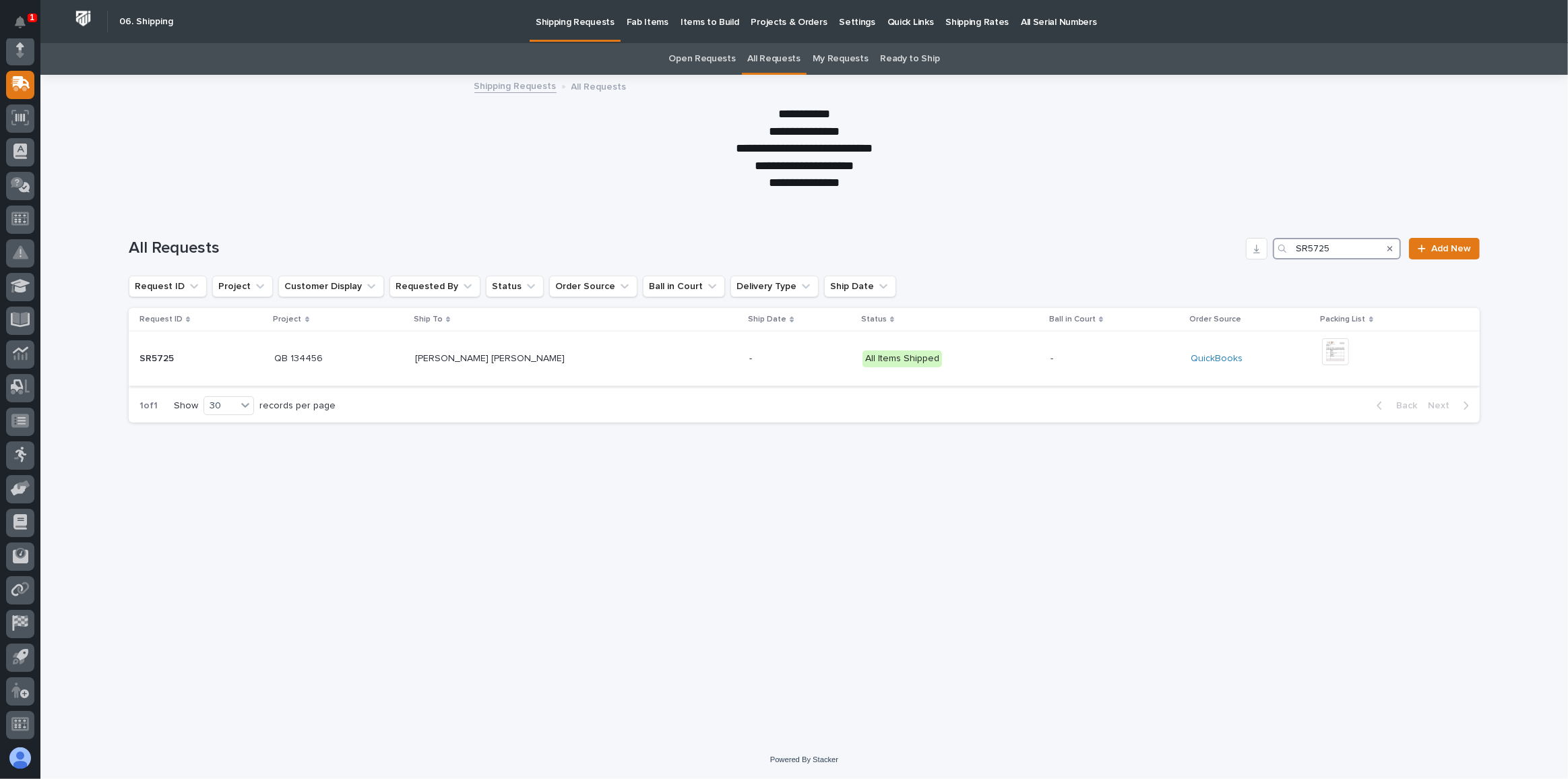
type input "SR5725"
click at [502, 358] on p "ANGEL CRESPO - DESHAZO CRANE" at bounding box center [491, 357] width 153 height 14
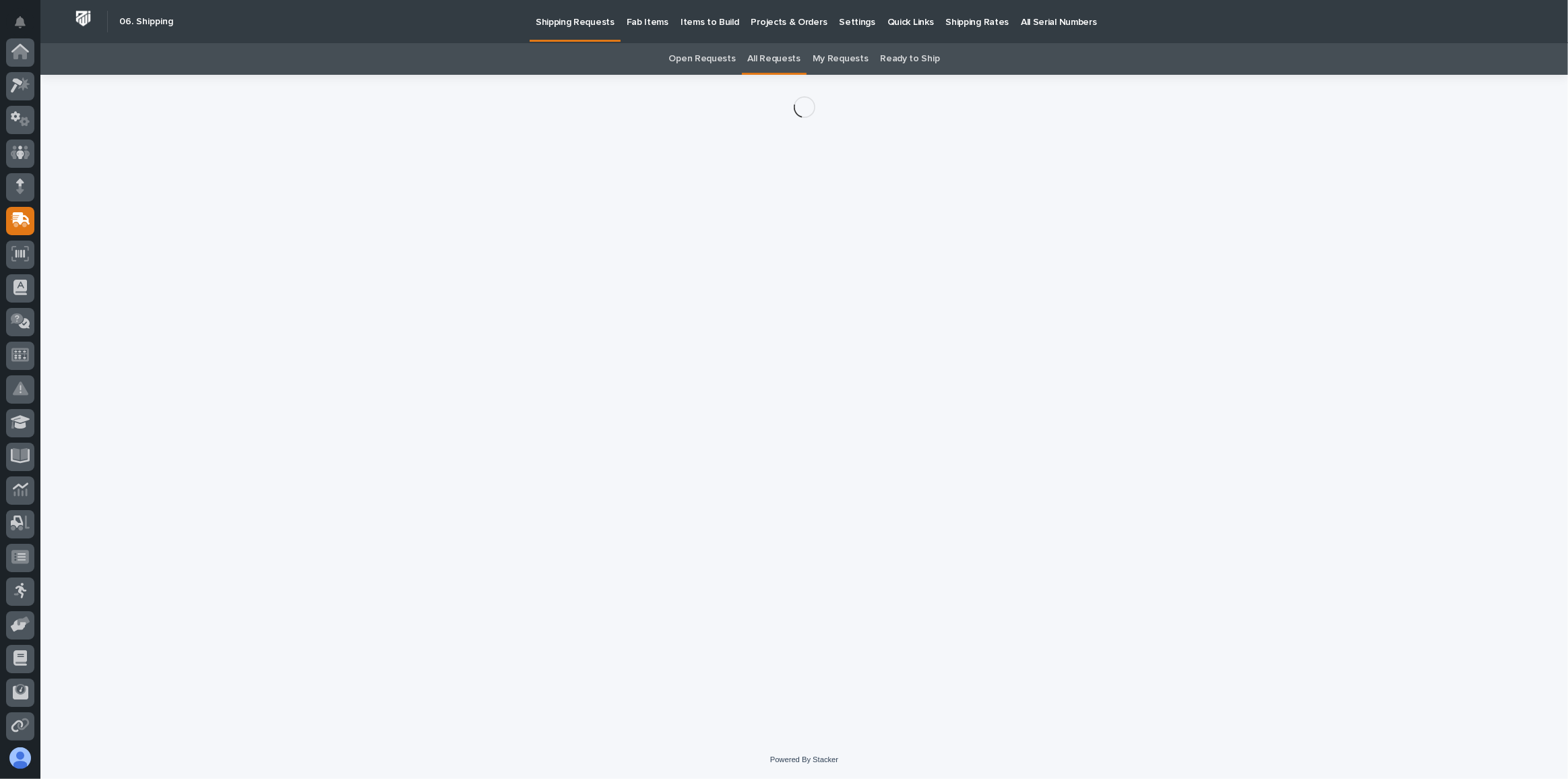
scroll to position [136, 0]
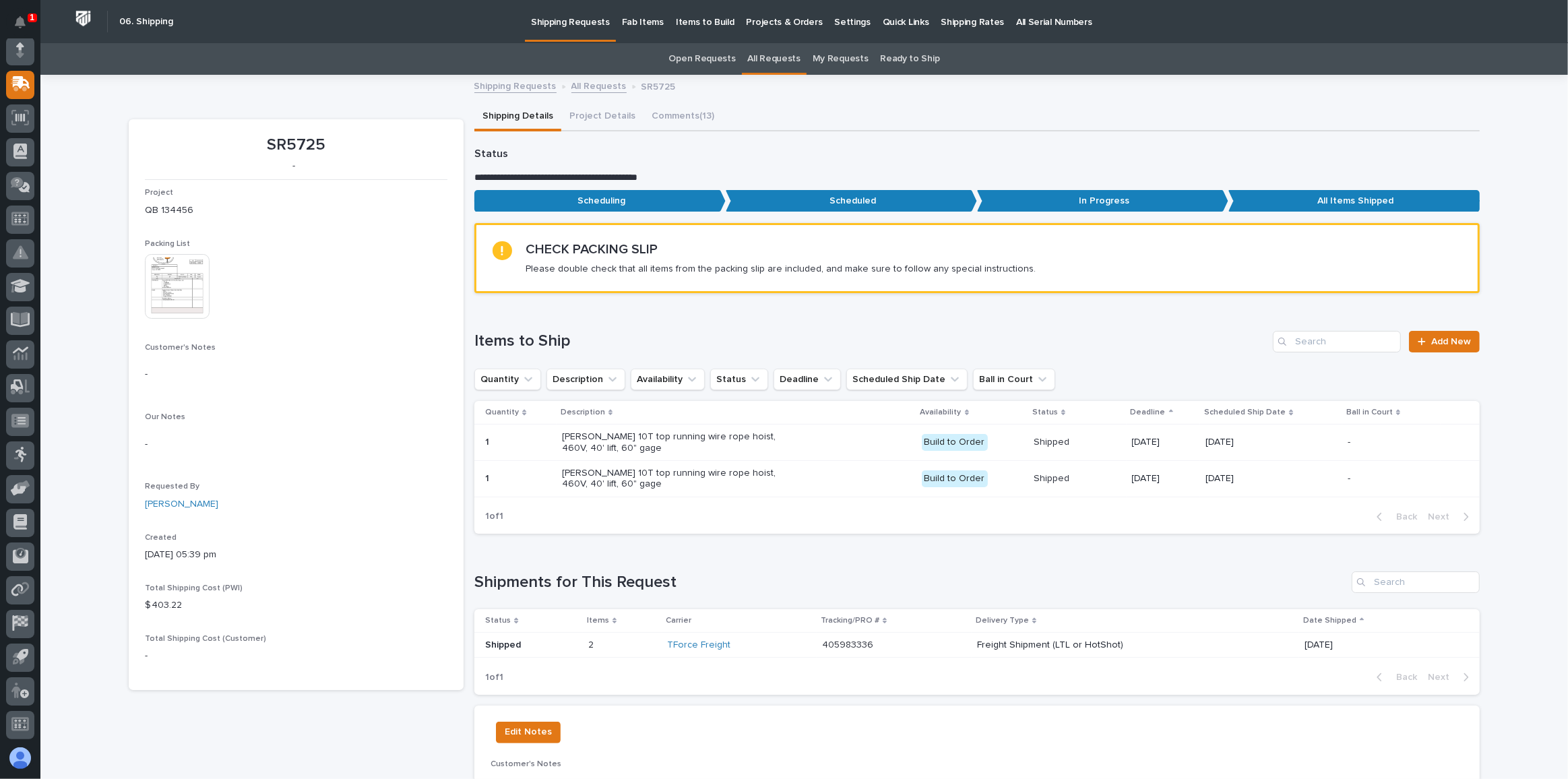
click at [857, 640] on p "405983336" at bounding box center [849, 643] width 54 height 14
